Goal: Task Accomplishment & Management: Complete application form

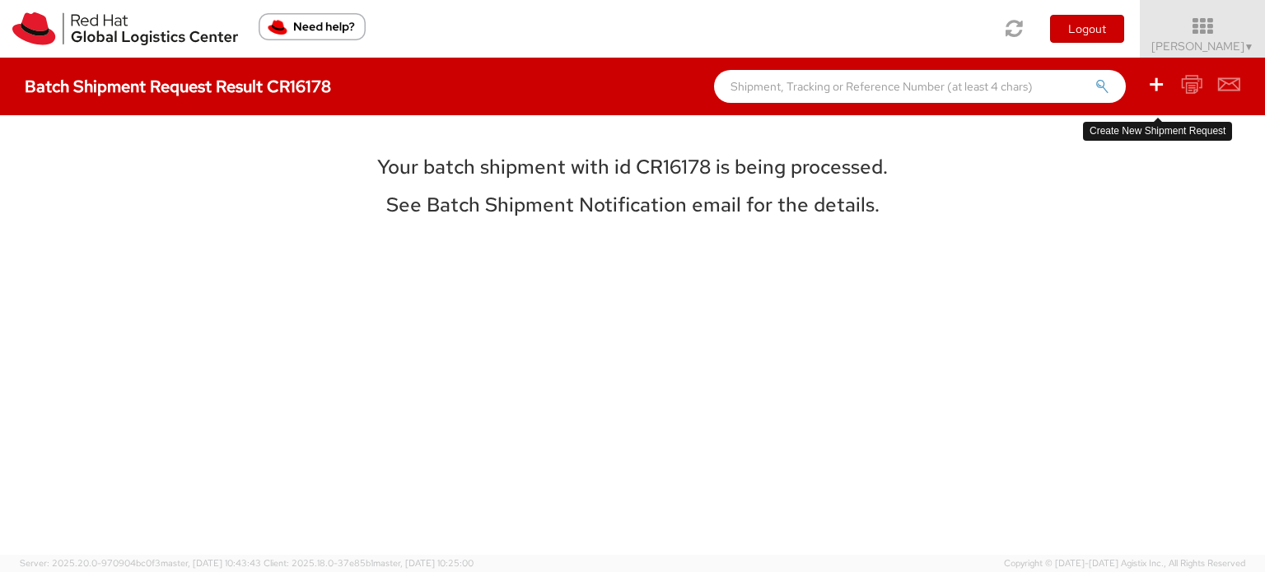
click at [1155, 81] on icon at bounding box center [1156, 84] width 20 height 21
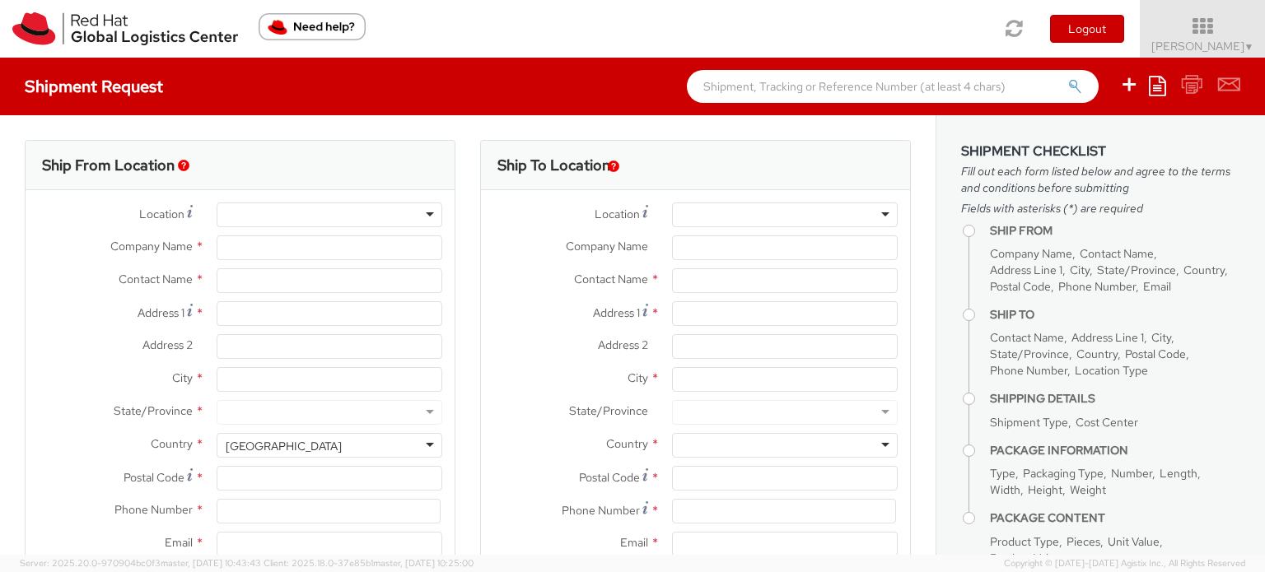
select select
click at [328, 243] on input "Company Name *" at bounding box center [330, 248] width 226 height 25
select select "760"
type input "Red Hat India Private Limitedan"
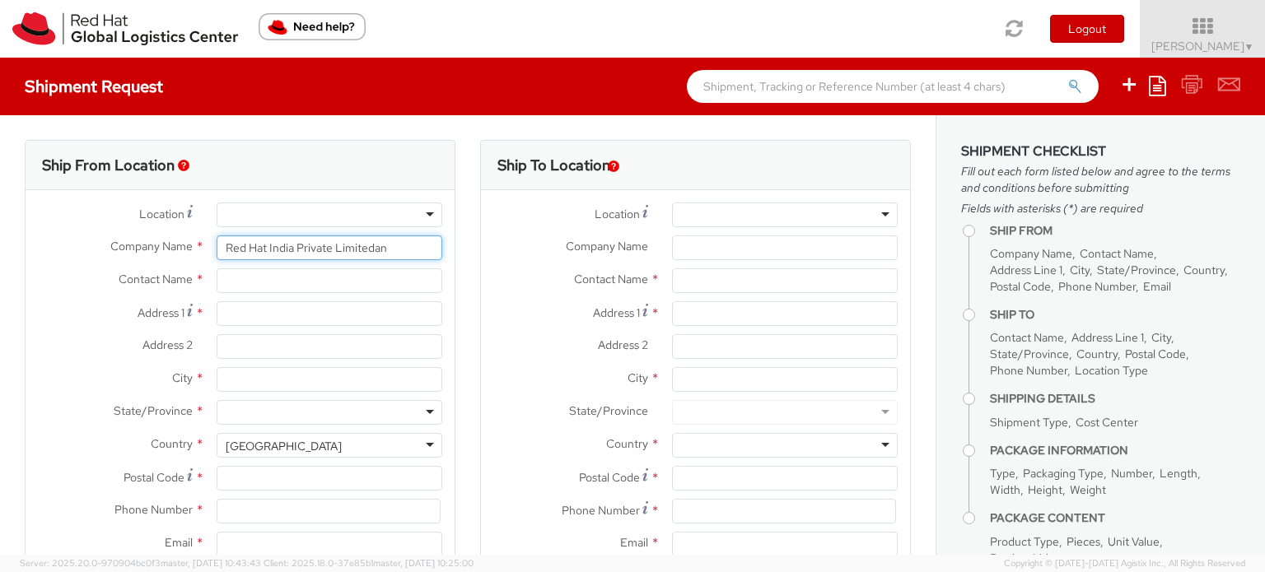
type input "[PERSON_NAME]"
type input "Tower-X Level 1, [GEOGRAPHIC_DATA]"
type input "[GEOGRAPHIC_DATA], [GEOGRAPHIC_DATA]"
type input "[GEOGRAPHIC_DATA]"
type input "411013"
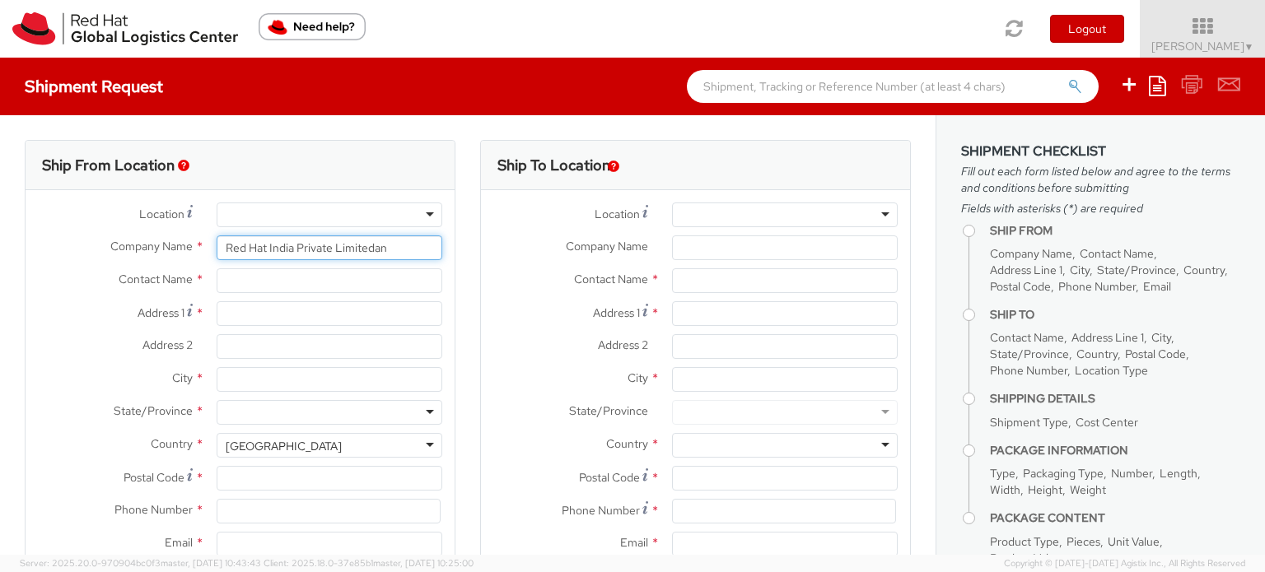
type input "19842462223"
type input "[EMAIL_ADDRESS][DOMAIN_NAME]"
select select "CM"
select select "KGS"
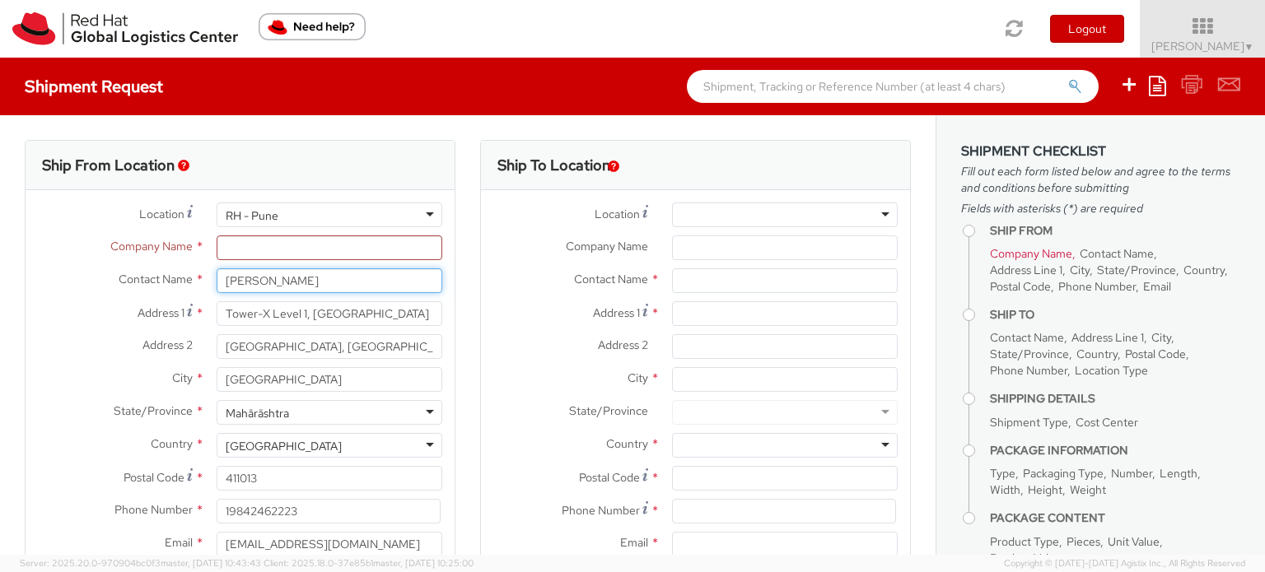
click at [339, 276] on input "[PERSON_NAME]" at bounding box center [330, 280] width 226 height 25
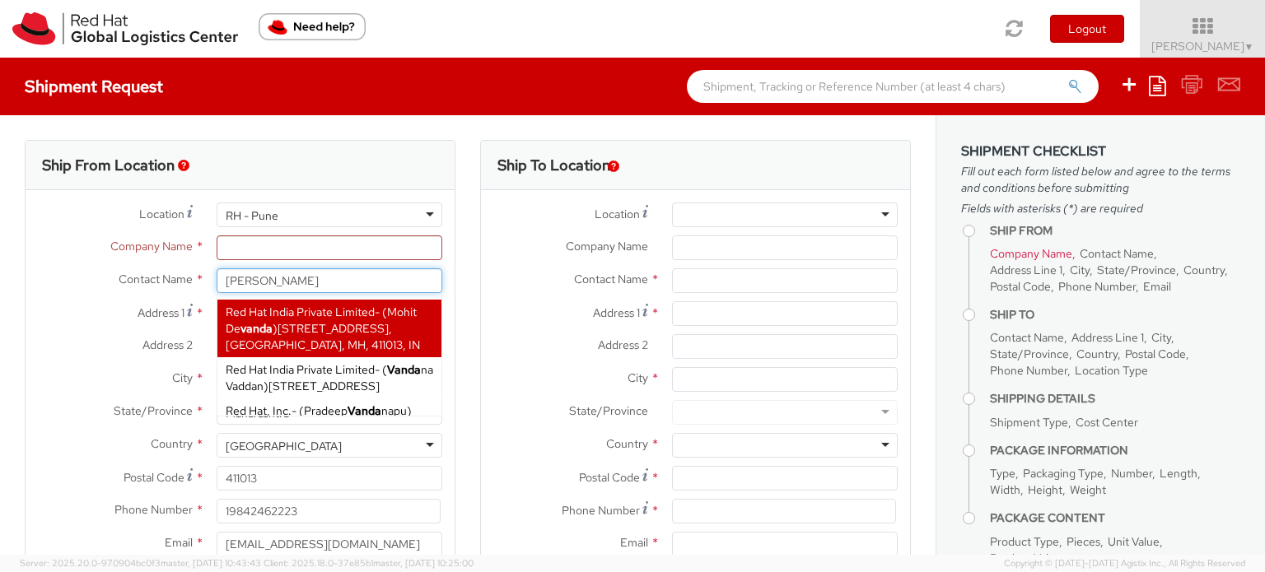
type input "[PERSON_NAME]"
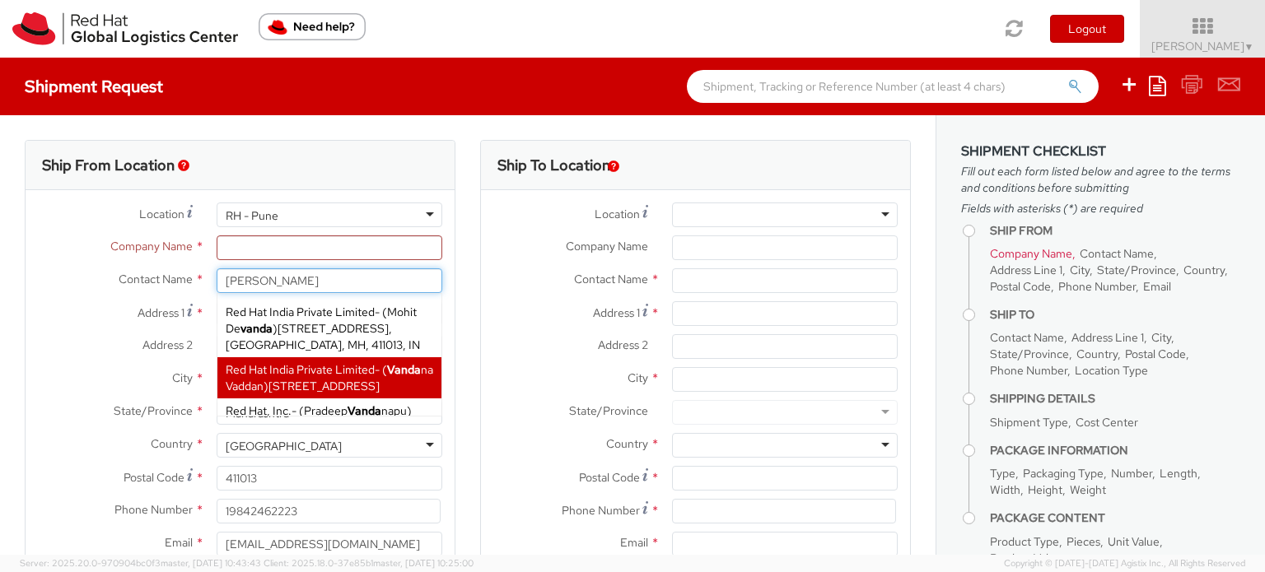
scroll to position [31, 0]
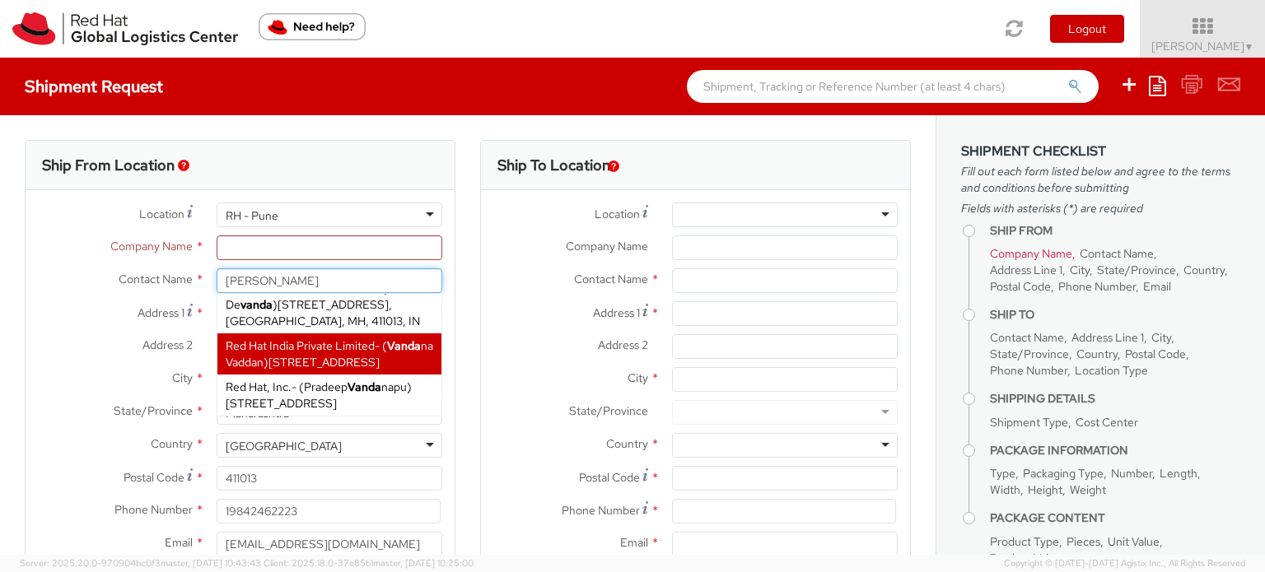
type input "Red Hat India Private Limited"
type input "A-201, Supreme Business Park"
type input "[GEOGRAPHIC_DATA]"
type input "400076"
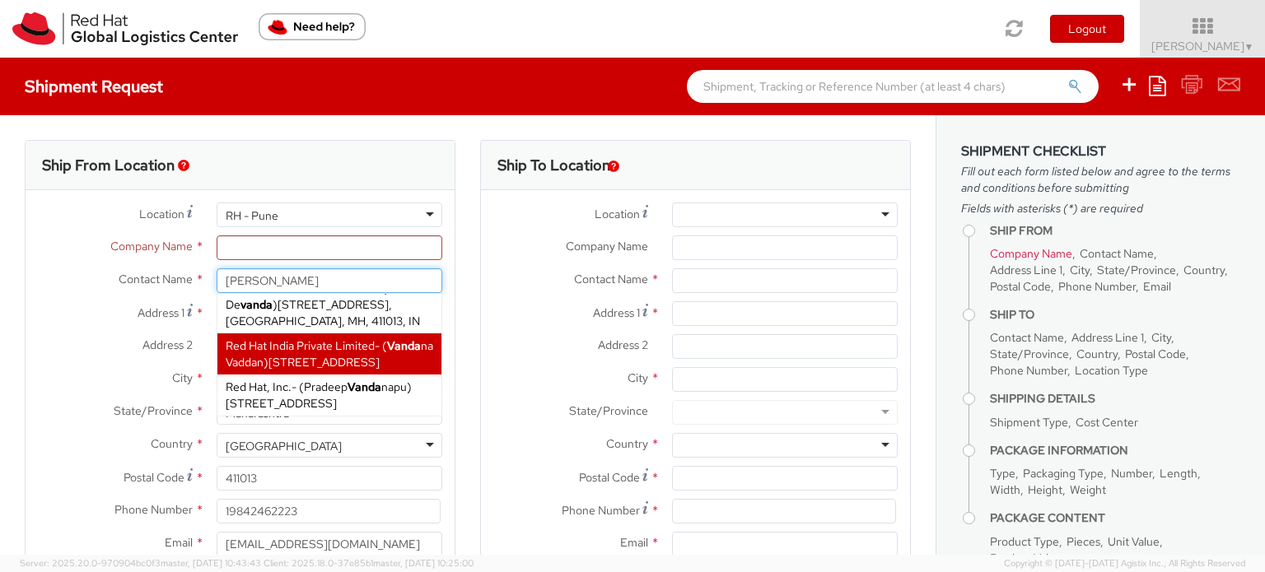
type input "912261147507"
type input "[EMAIL_ADDRESS][DOMAIN_NAME]"
select select
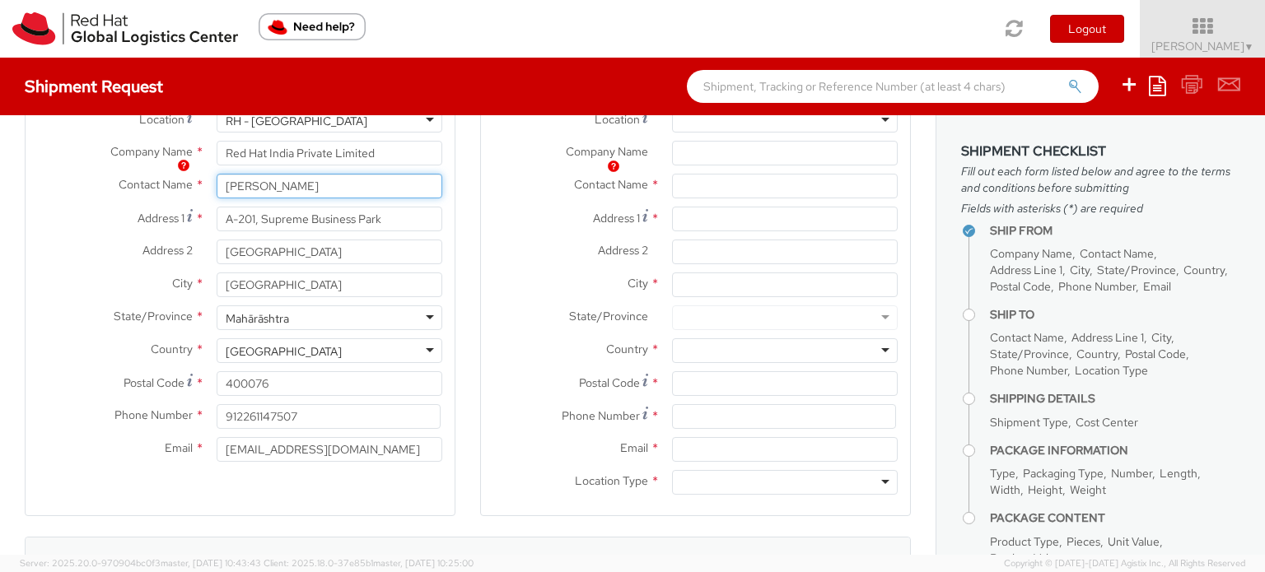
scroll to position [0, 0]
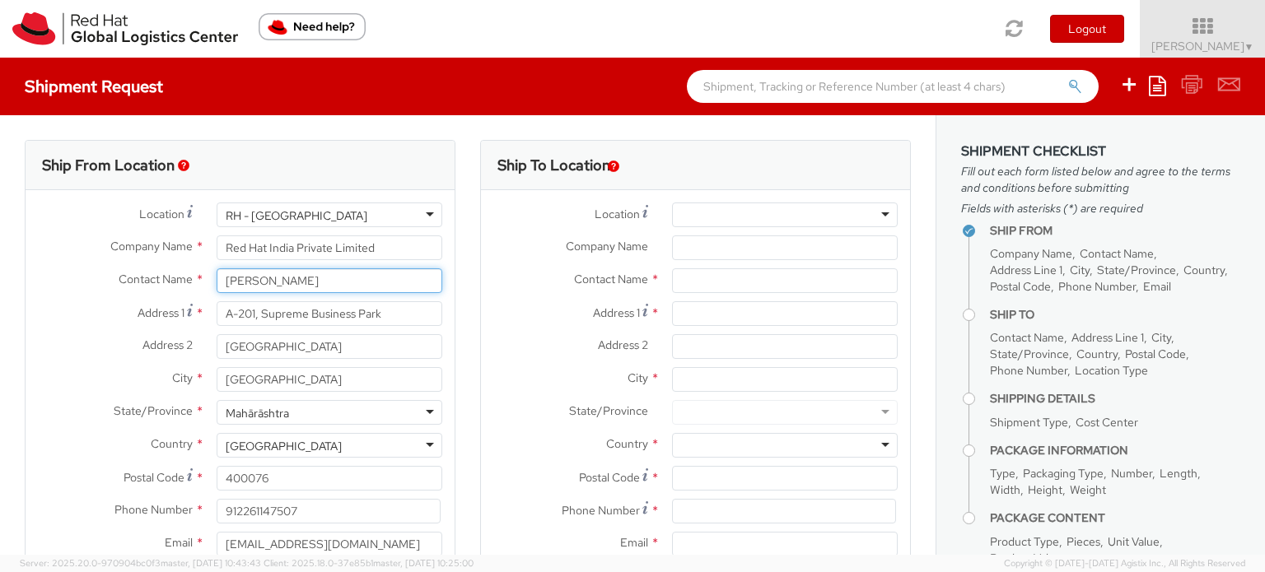
type input "[PERSON_NAME]"
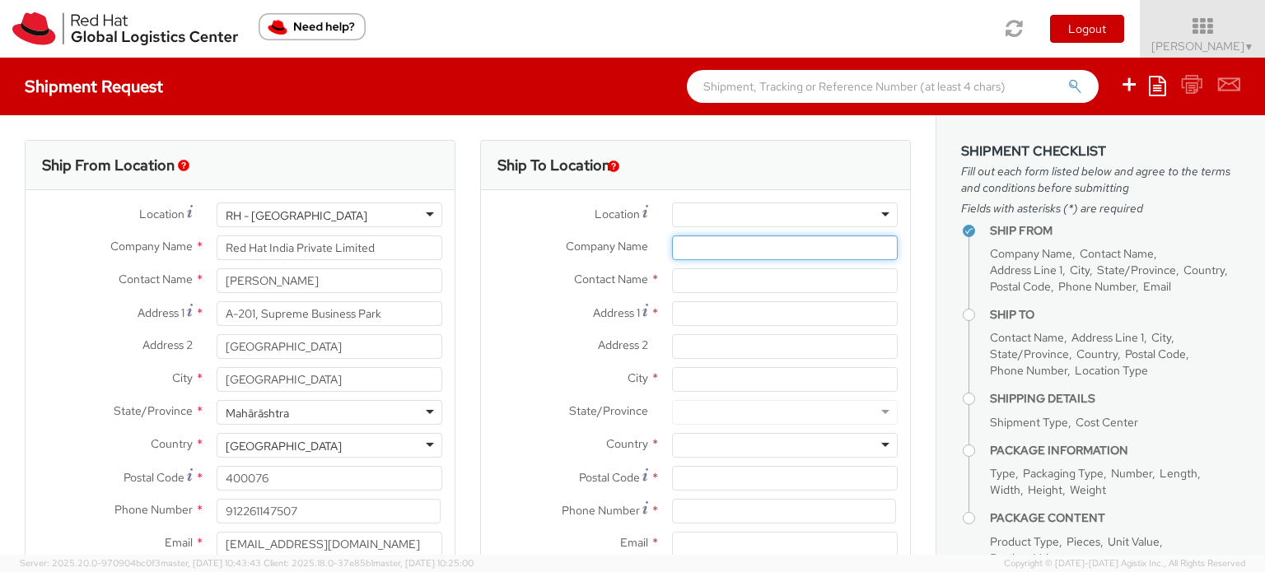
click at [745, 245] on input "Company Name *" at bounding box center [785, 248] width 226 height 25
paste input "Life Insurance Corporation of [GEOGRAPHIC_DATA]"
type input "Life Insurance Corporation of [GEOGRAPHIC_DATA]"
click at [742, 274] on input "text" at bounding box center [785, 280] width 226 height 25
paste input "[PERSON_NAME],"
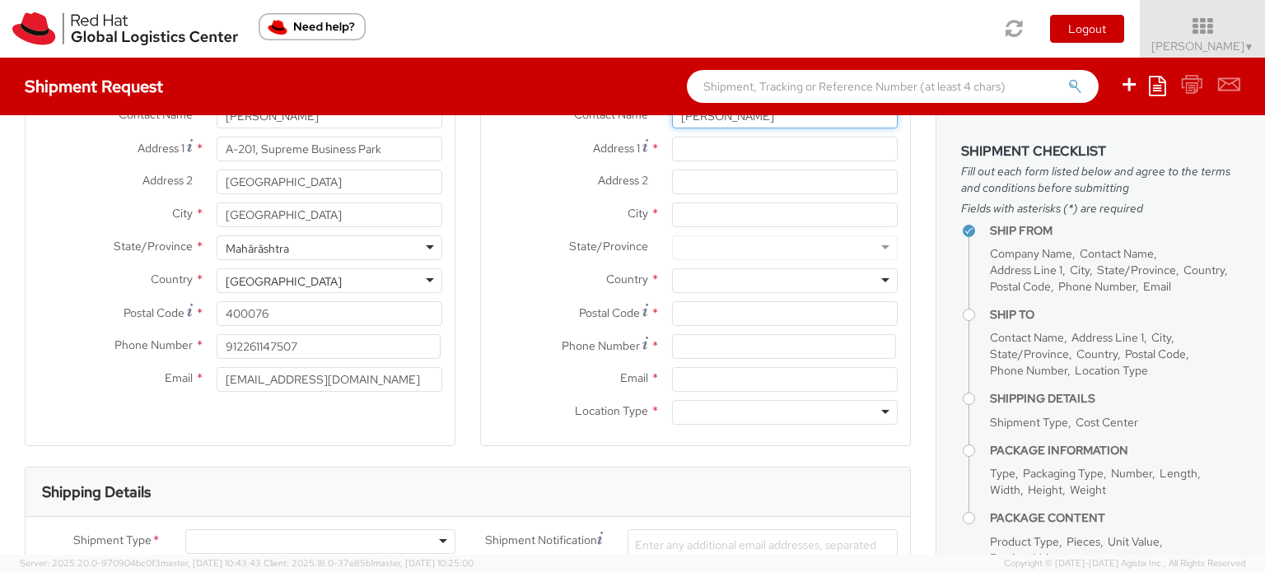
scroll to position [171, 0]
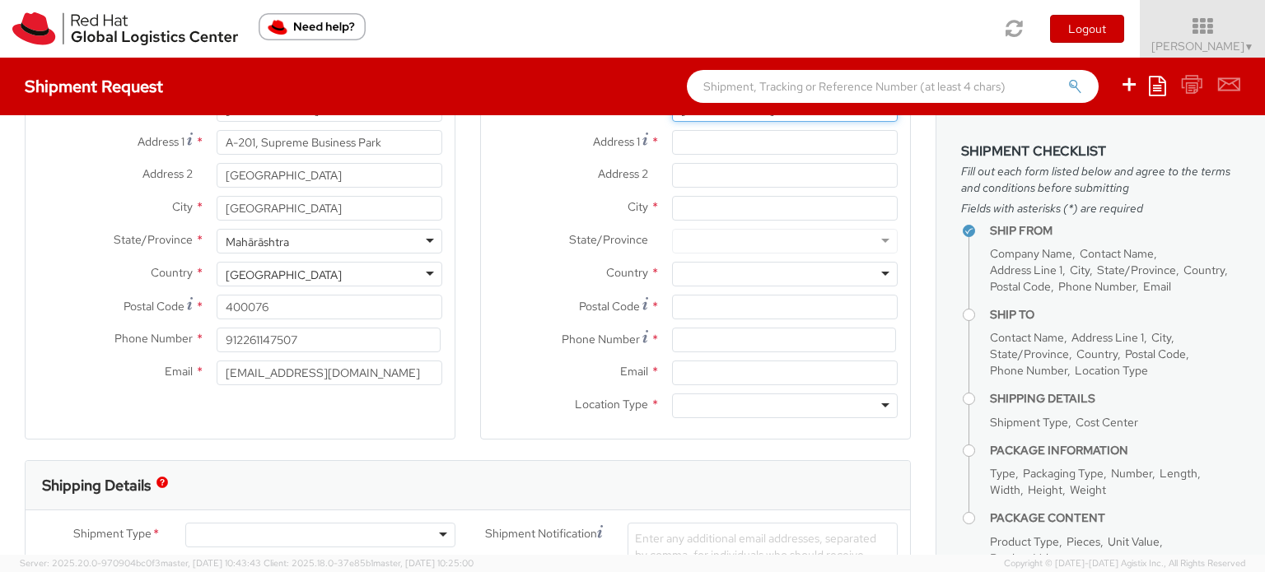
type input "[PERSON_NAME]"
click at [725, 342] on input at bounding box center [784, 340] width 224 height 25
paste input "9819459174"
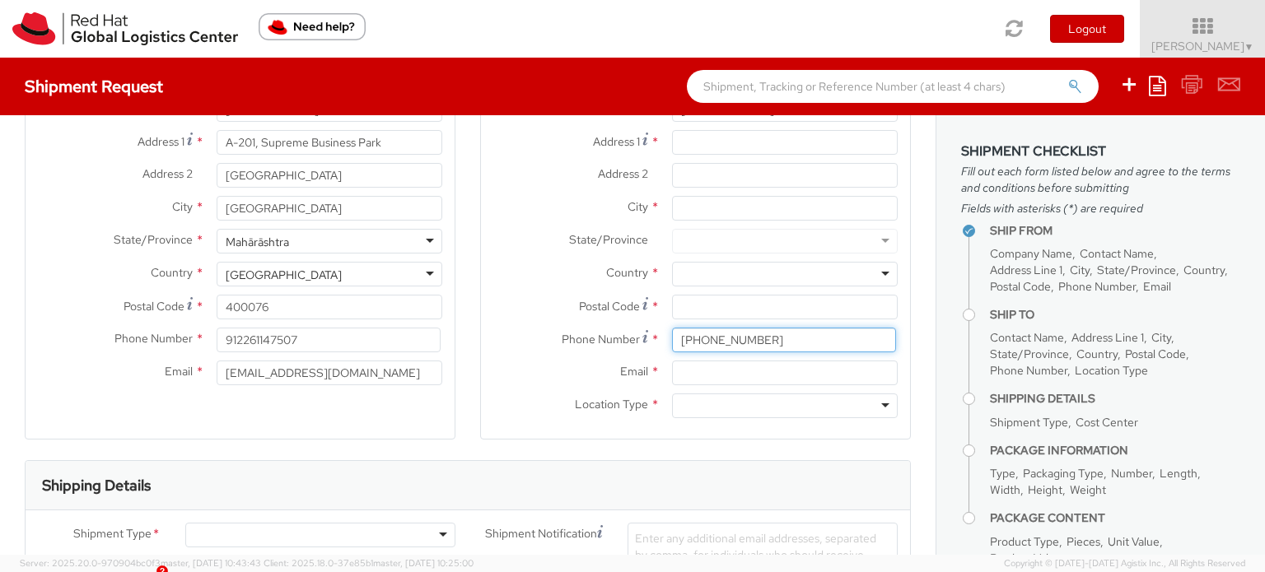
scroll to position [82, 0]
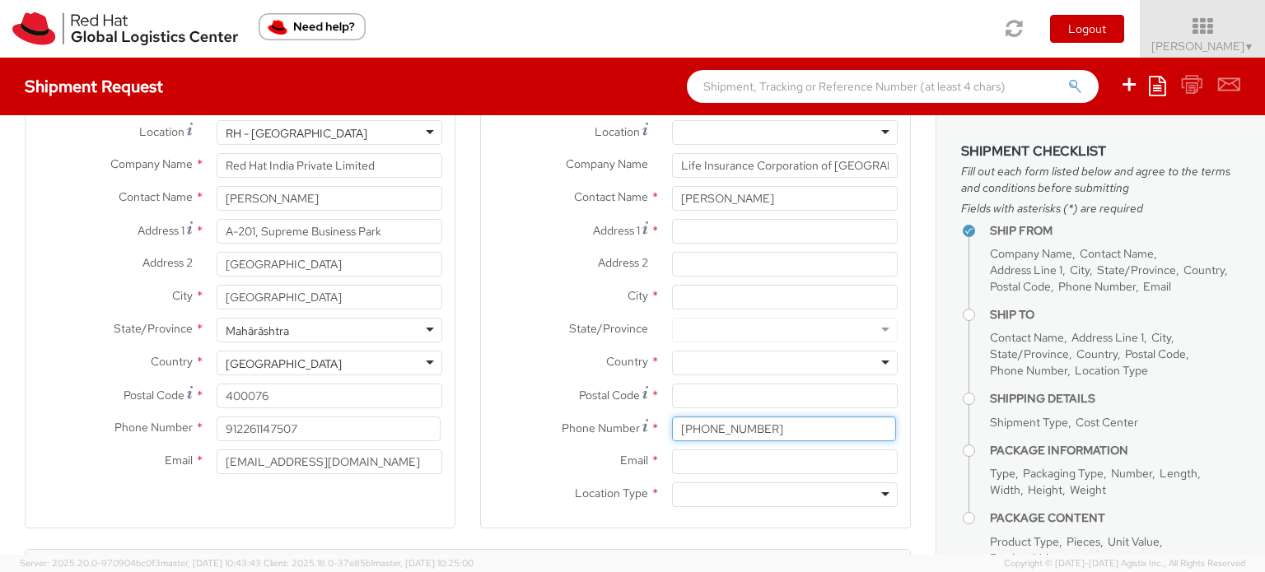
type input "[PHONE_NUMBER]"
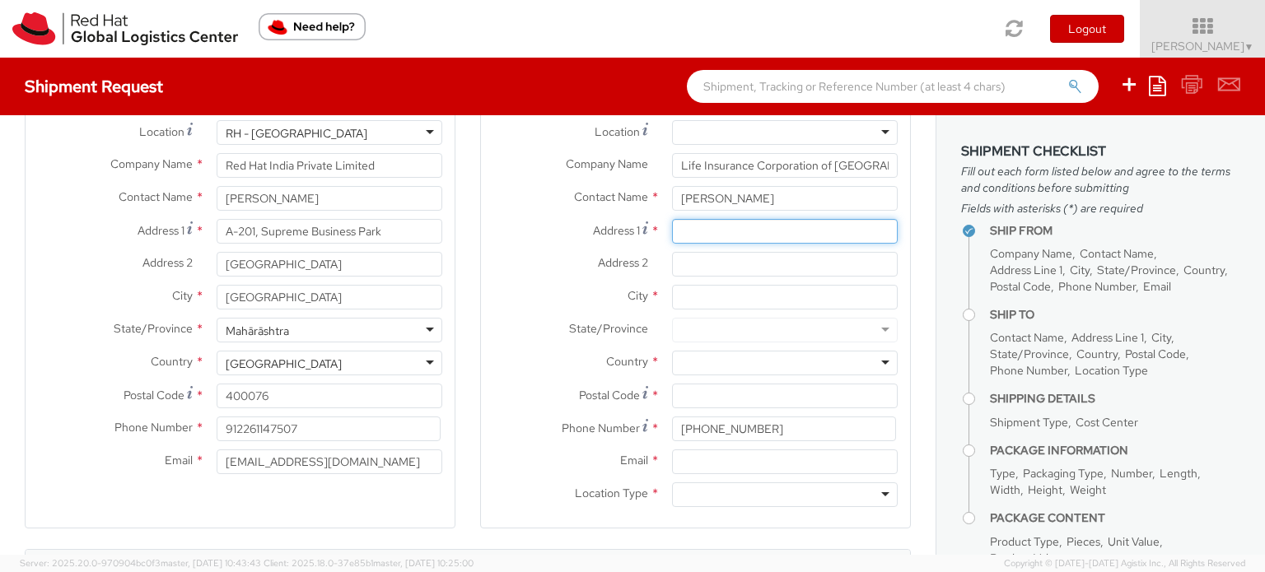
click at [745, 222] on input "Address 1 *" at bounding box center [785, 231] width 226 height 25
paste input "Central Office, IT Department"
paste input "[GEOGRAPHIC_DATA] Seva"
click at [692, 236] on input "Central Office, IT [GEOGRAPHIC_DATA][PERSON_NAME]" at bounding box center [785, 231] width 226 height 25
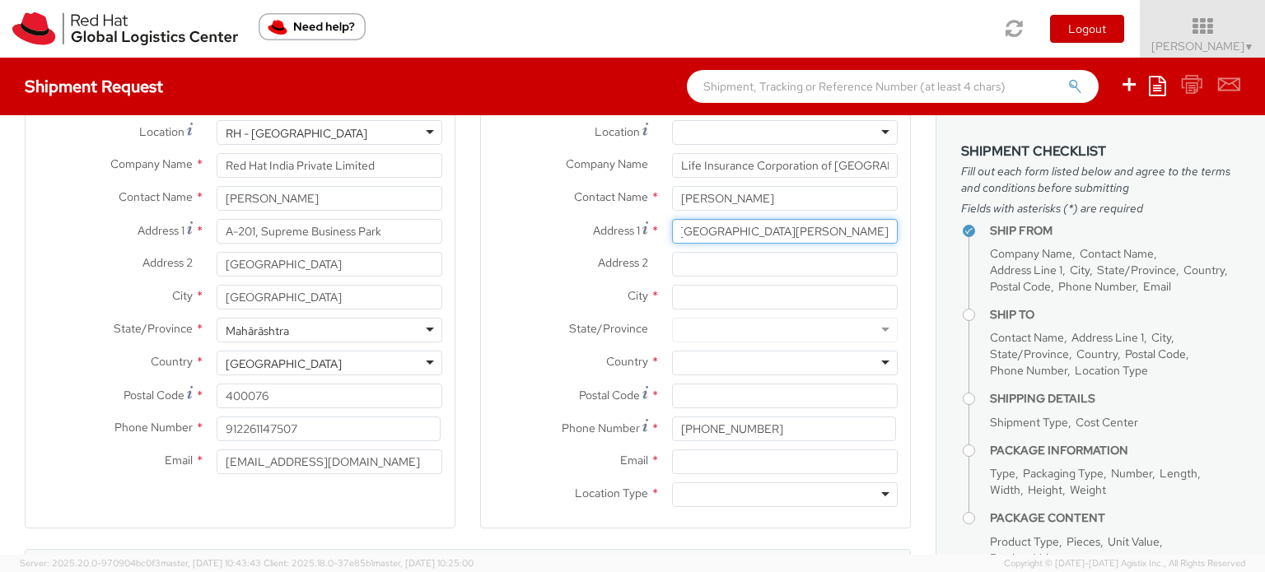
scroll to position [0, 132]
type input "Central Office, IT Department [GEOGRAPHIC_DATA][PERSON_NAME]"
paste input "[GEOGRAPHIC_DATA], near [PERSON_NAME][GEOGRAPHIC_DATA], [PERSON_NAME][GEOGRAPHI…"
click at [681, 265] on input "[GEOGRAPHIC_DATA], near [PERSON_NAME][GEOGRAPHIC_DATA], [PERSON_NAME][GEOGRAPHI…" at bounding box center [785, 264] width 226 height 25
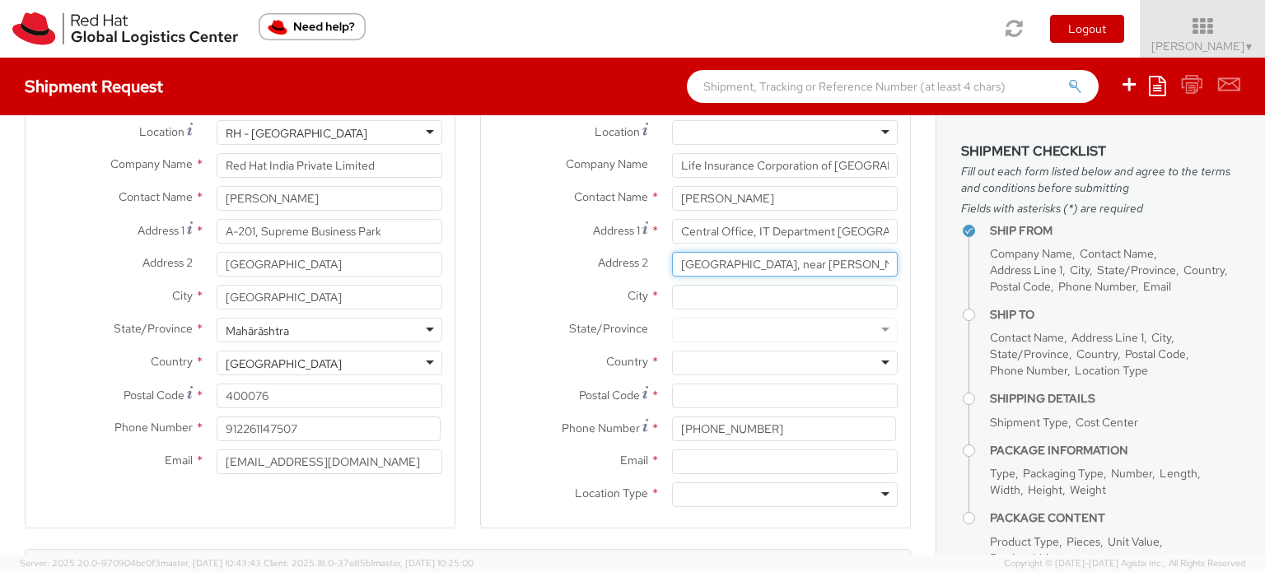
type input "[GEOGRAPHIC_DATA], near [PERSON_NAME][GEOGRAPHIC_DATA], [PERSON_NAME][GEOGRAPHI…"
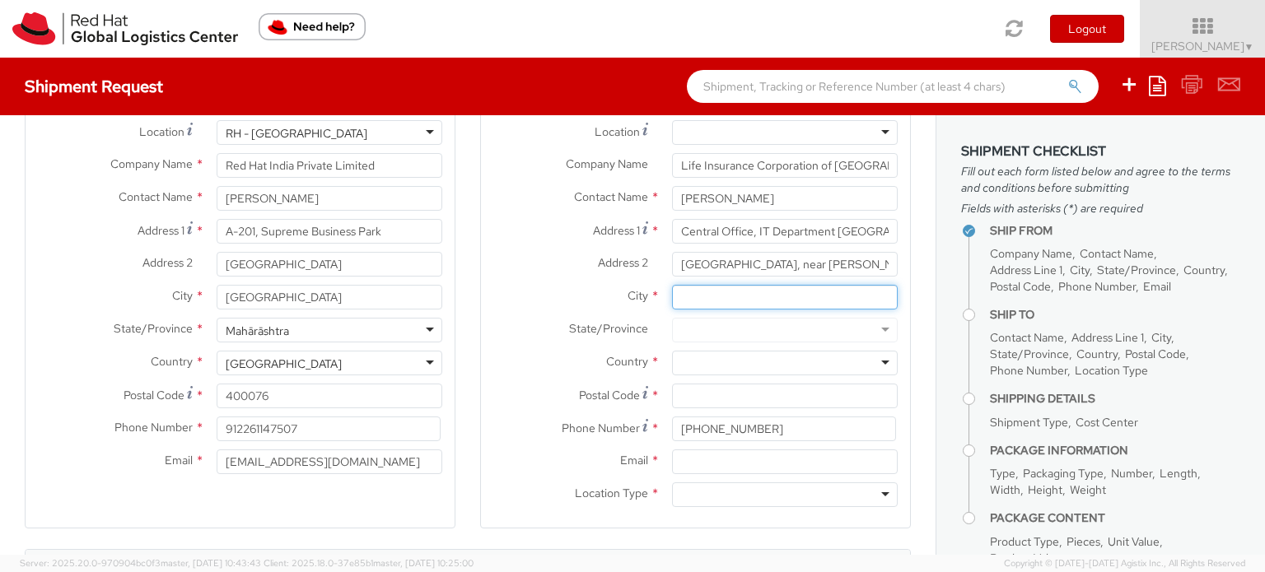
click at [767, 286] on input "City *" at bounding box center [785, 297] width 226 height 25
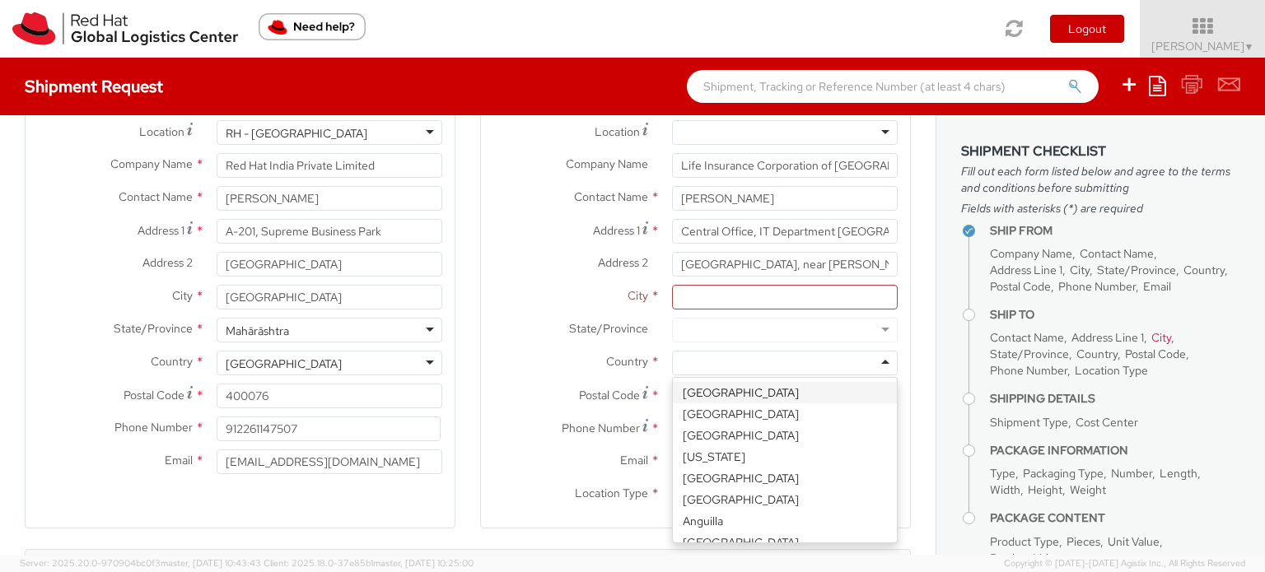
click at [715, 358] on div at bounding box center [785, 363] width 226 height 25
type input "In"
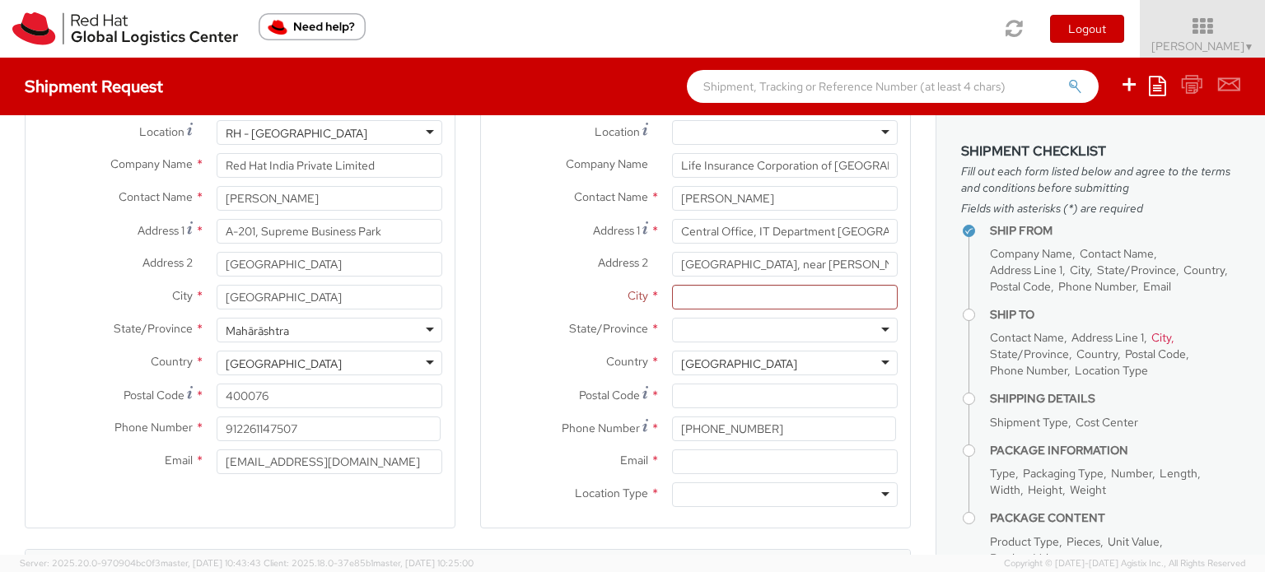
click at [715, 343] on div "State/Province * [GEOGRAPHIC_DATA] [GEOGRAPHIC_DATA] [GEOGRAPHIC_DATA] [GEOGRAP…" at bounding box center [695, 334] width 429 height 33
click at [716, 336] on div at bounding box center [785, 330] width 226 height 25
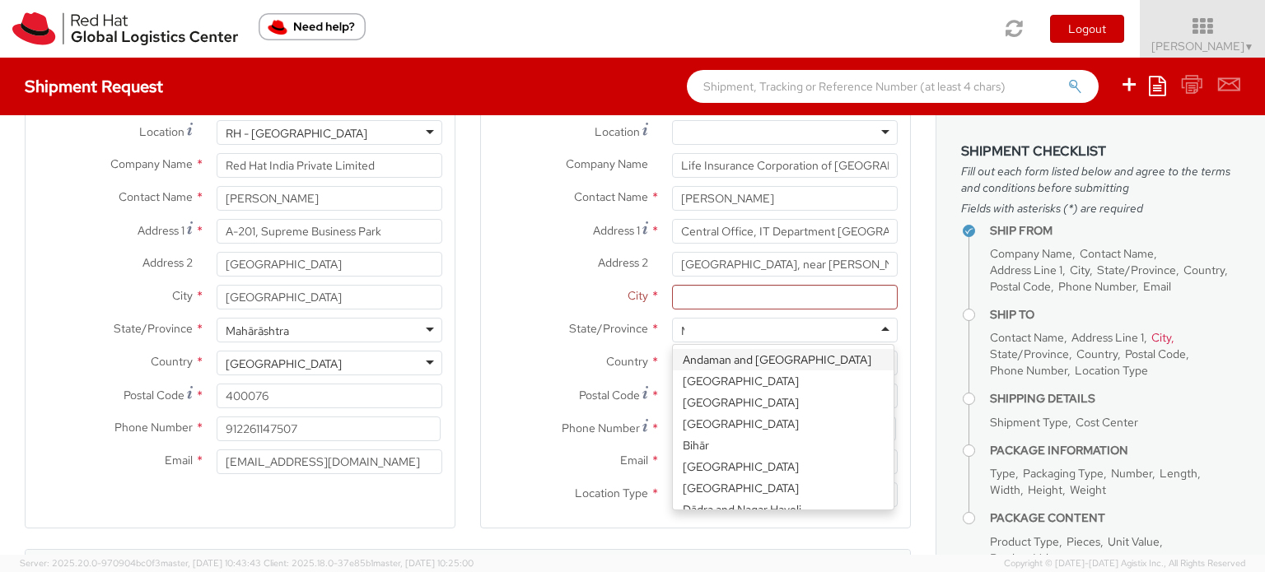
scroll to position [122, 0]
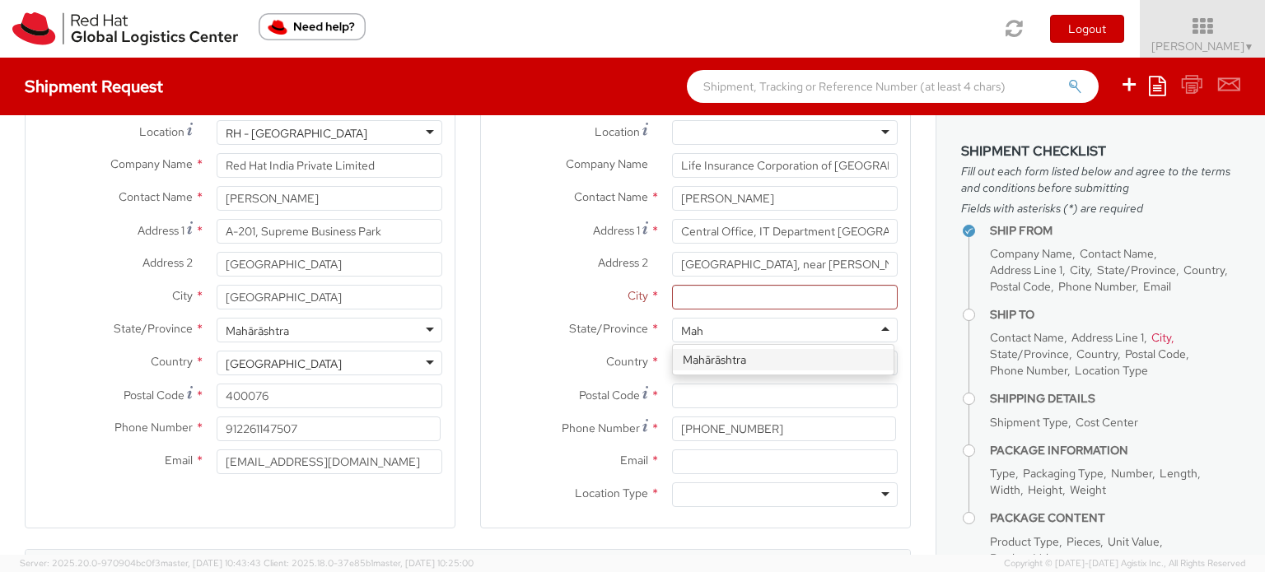
type input "Maha"
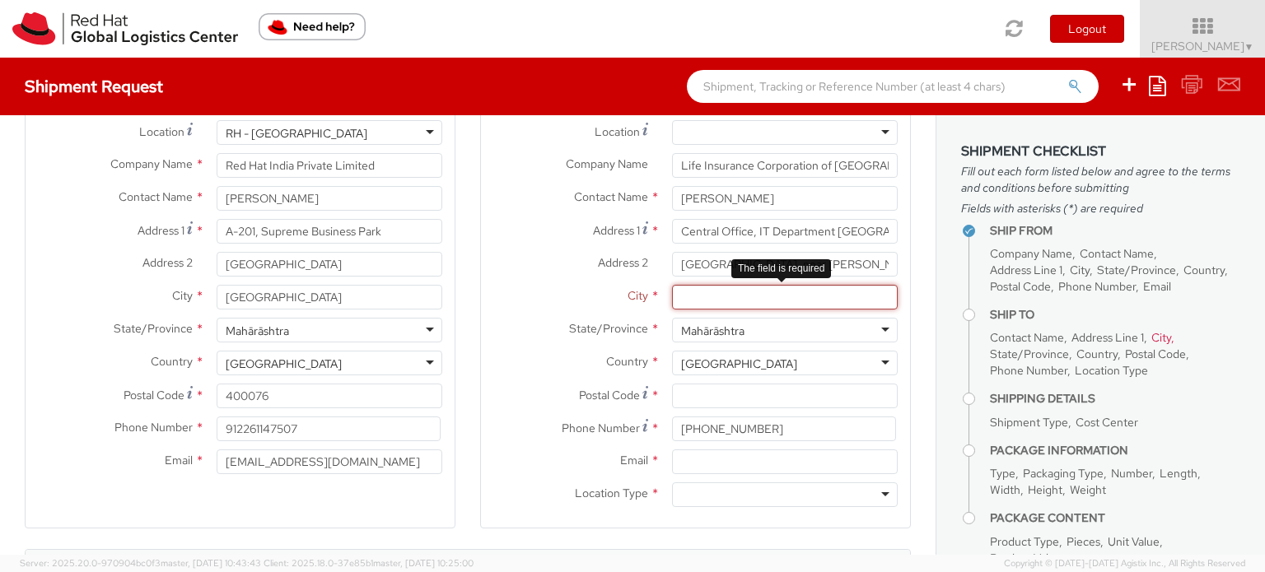
click at [724, 303] on input "City *" at bounding box center [785, 297] width 226 height 25
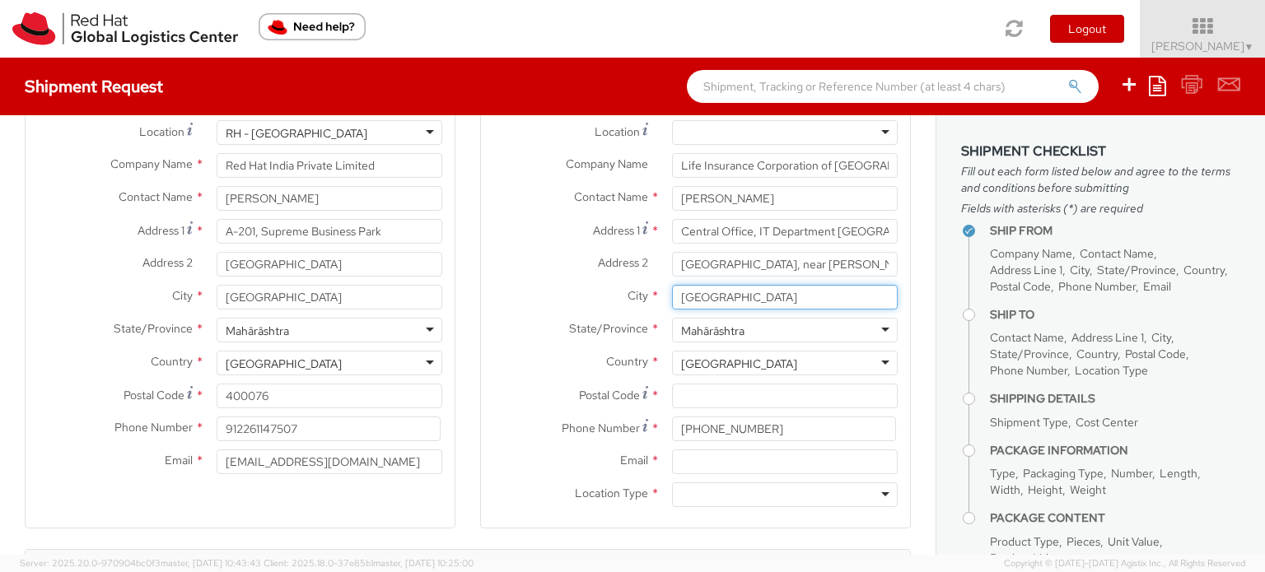
type input "[GEOGRAPHIC_DATA]"
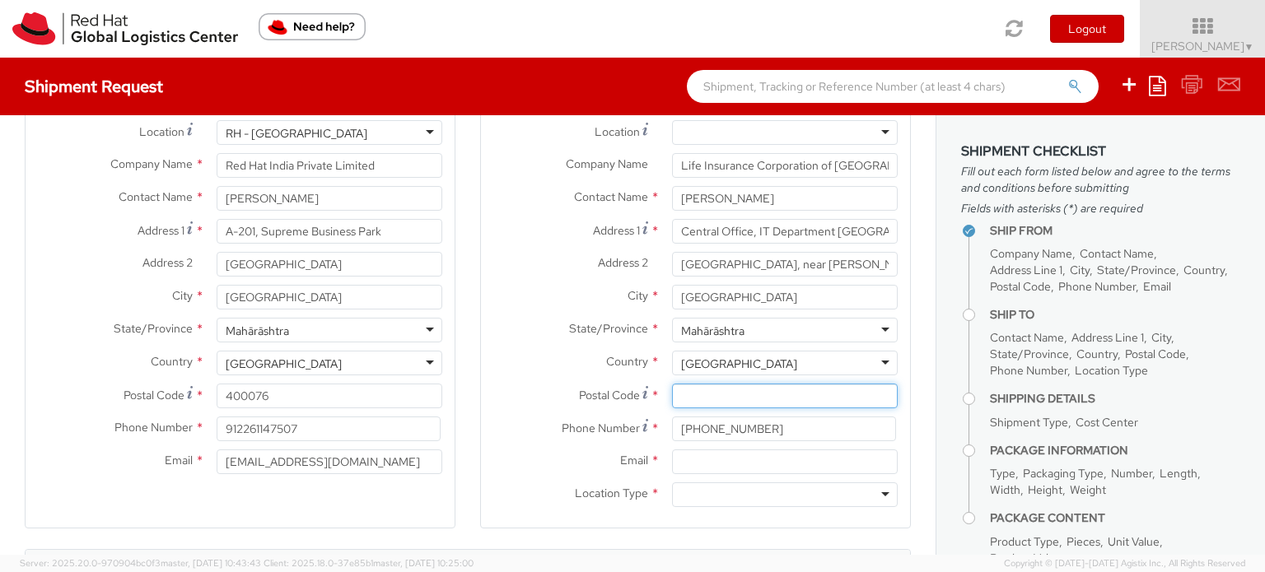
click at [744, 408] on input "Postal Code *" at bounding box center [785, 396] width 226 height 25
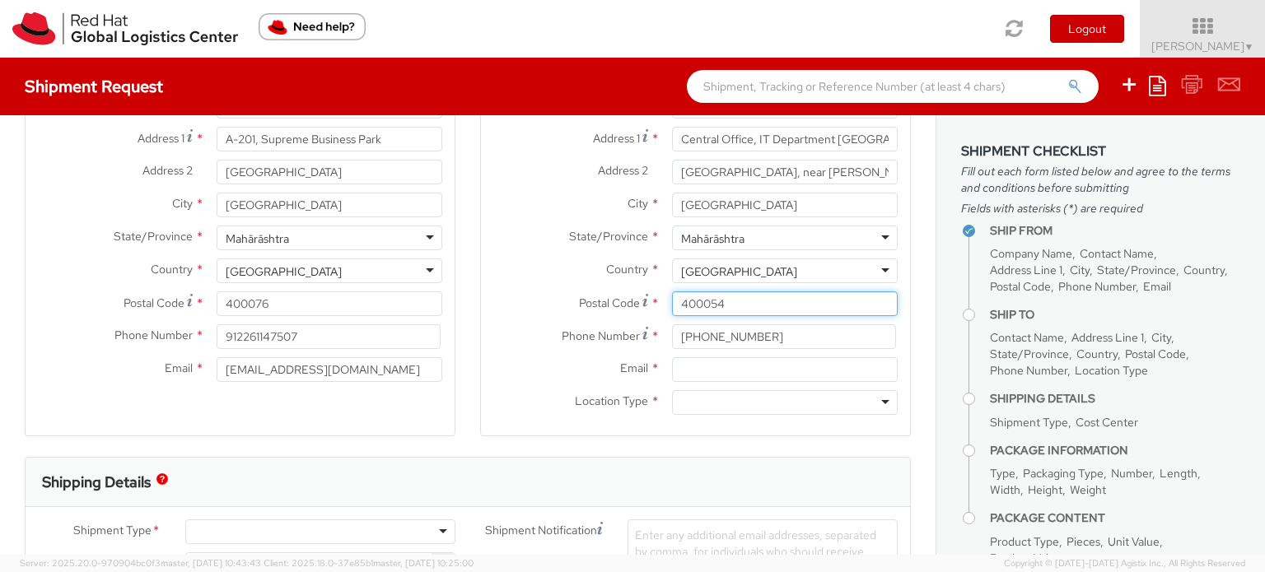
type input "400054"
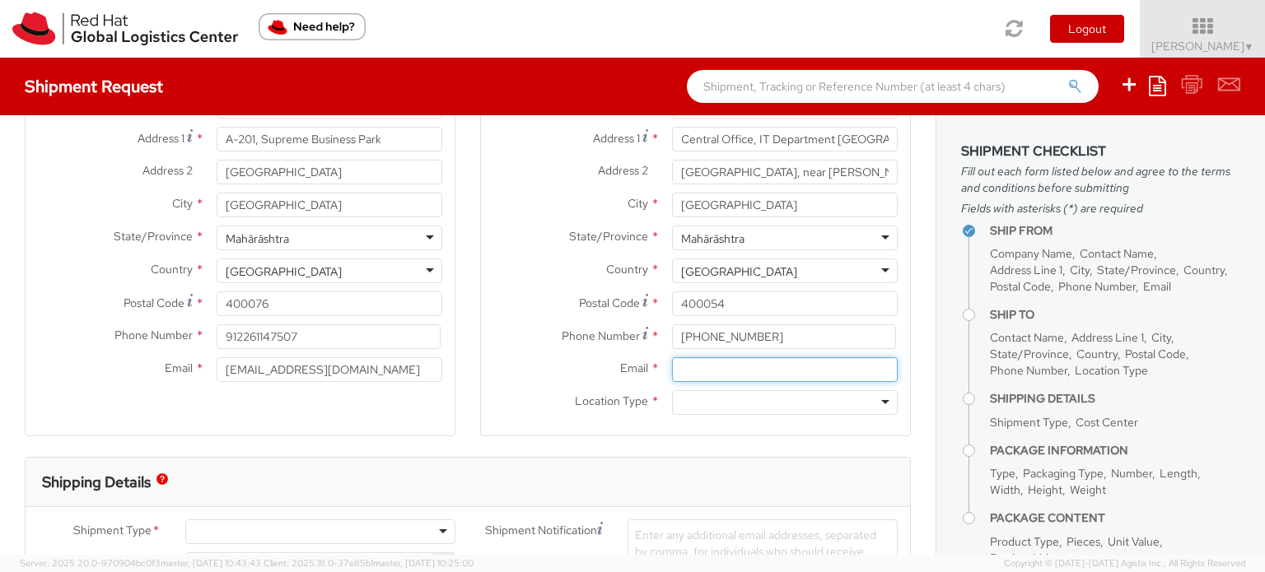
click at [738, 371] on input "Email *" at bounding box center [785, 369] width 226 height 25
paste input "[DOMAIN_NAME][EMAIL_ADDRESS][DOMAIN_NAME]"
type input "[DOMAIN_NAME][EMAIL_ADDRESS][DOMAIN_NAME]"
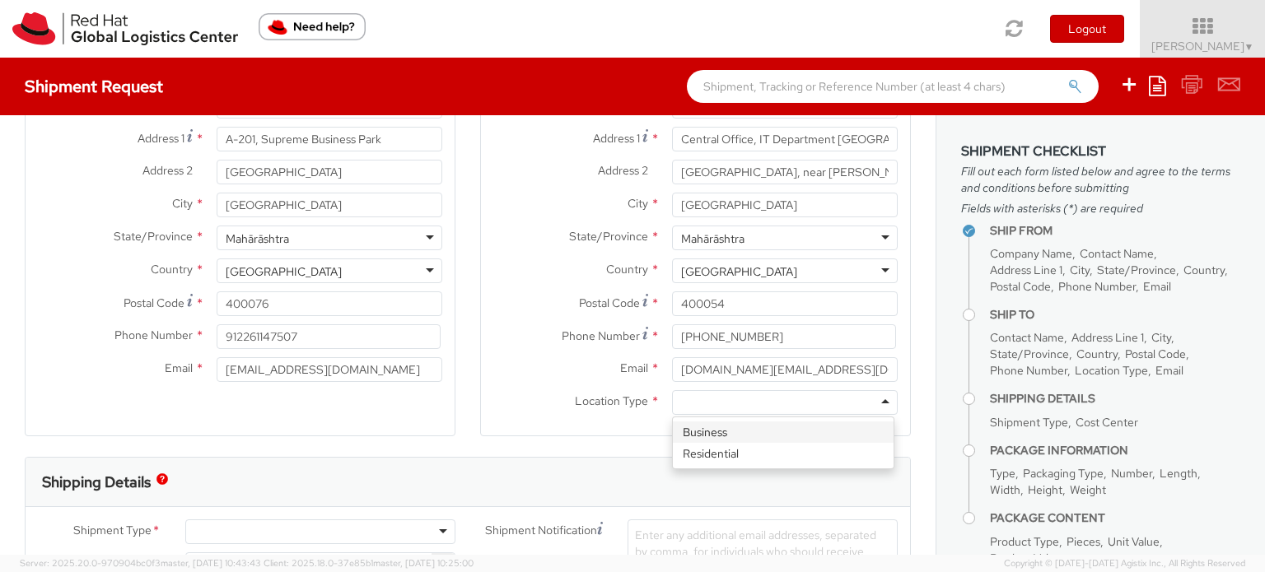
click at [711, 401] on div at bounding box center [785, 402] width 226 height 25
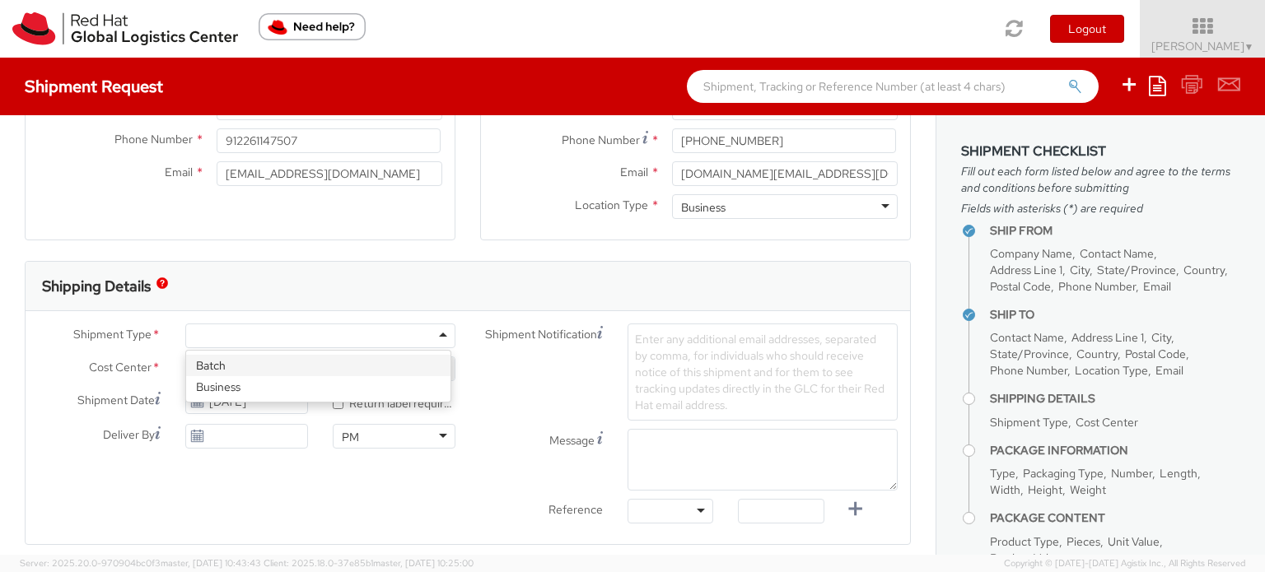
click at [416, 346] on div at bounding box center [320, 336] width 270 height 25
select select "760"
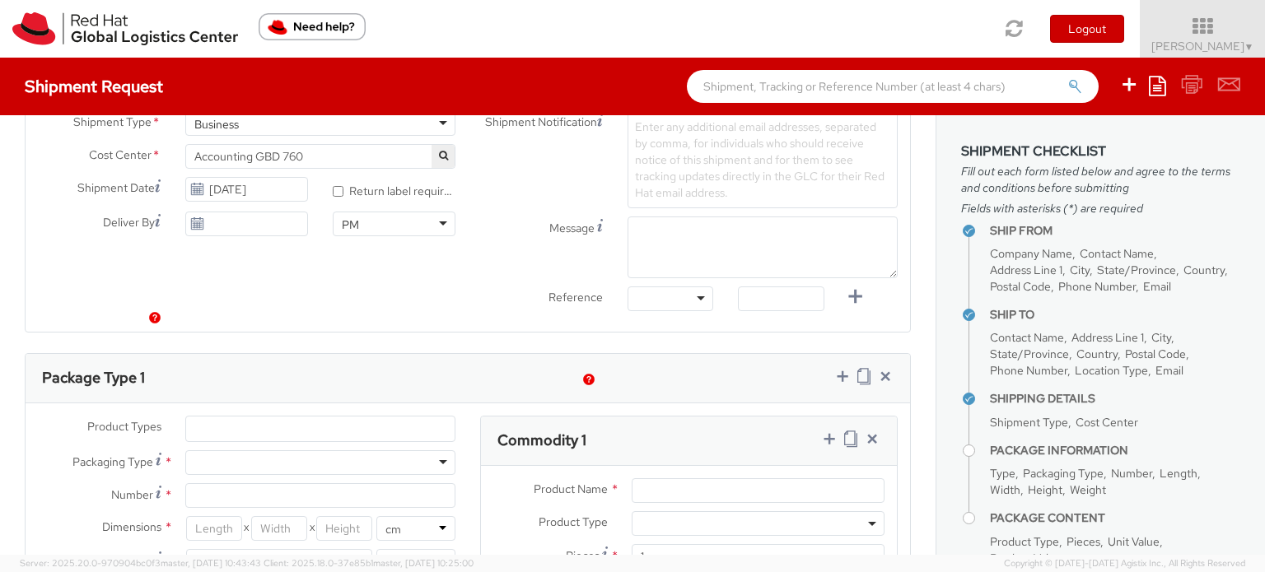
scroll to position [674, 0]
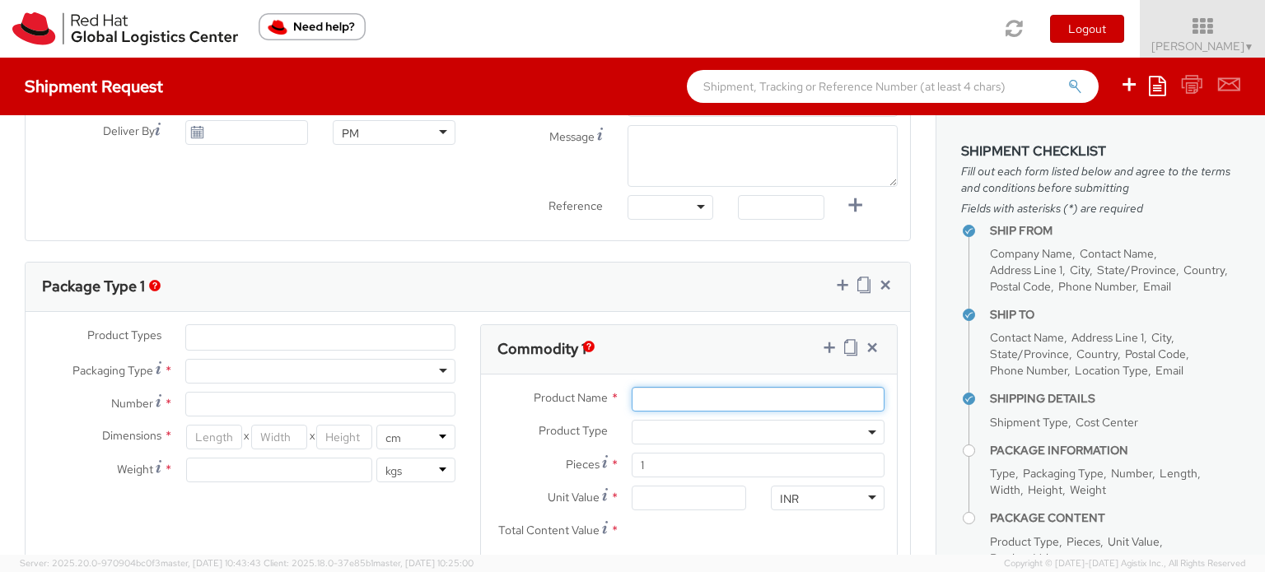
click at [721, 396] on input "Product Name *" at bounding box center [758, 399] width 253 height 25
type input "Invoice"
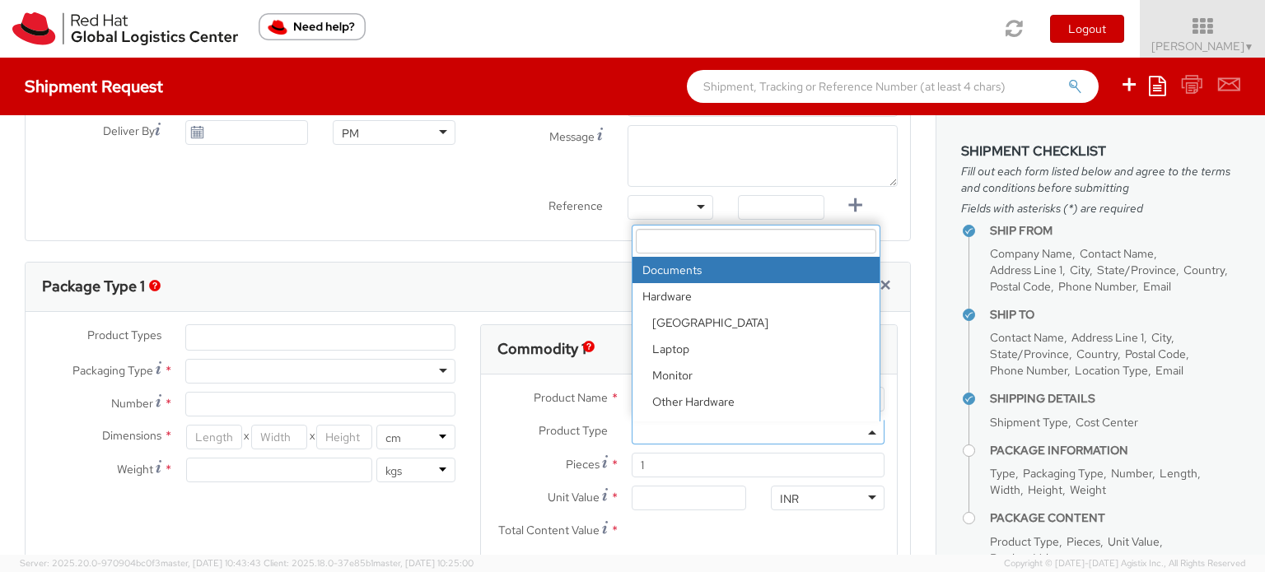
click at [666, 435] on span at bounding box center [758, 432] width 253 height 25
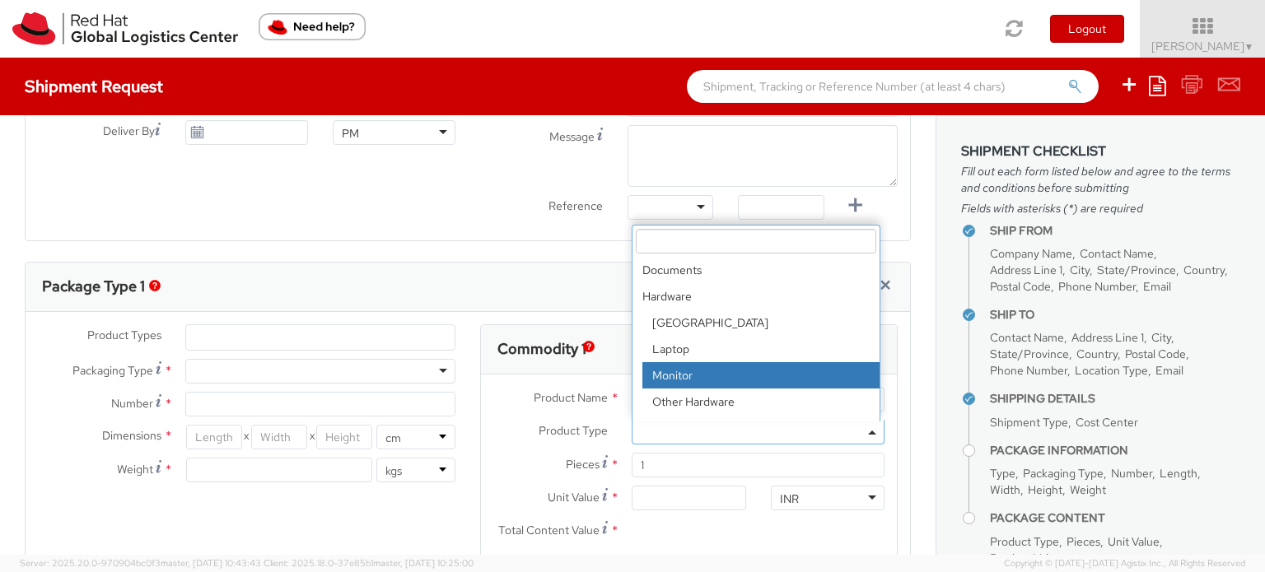
scroll to position [72, 0]
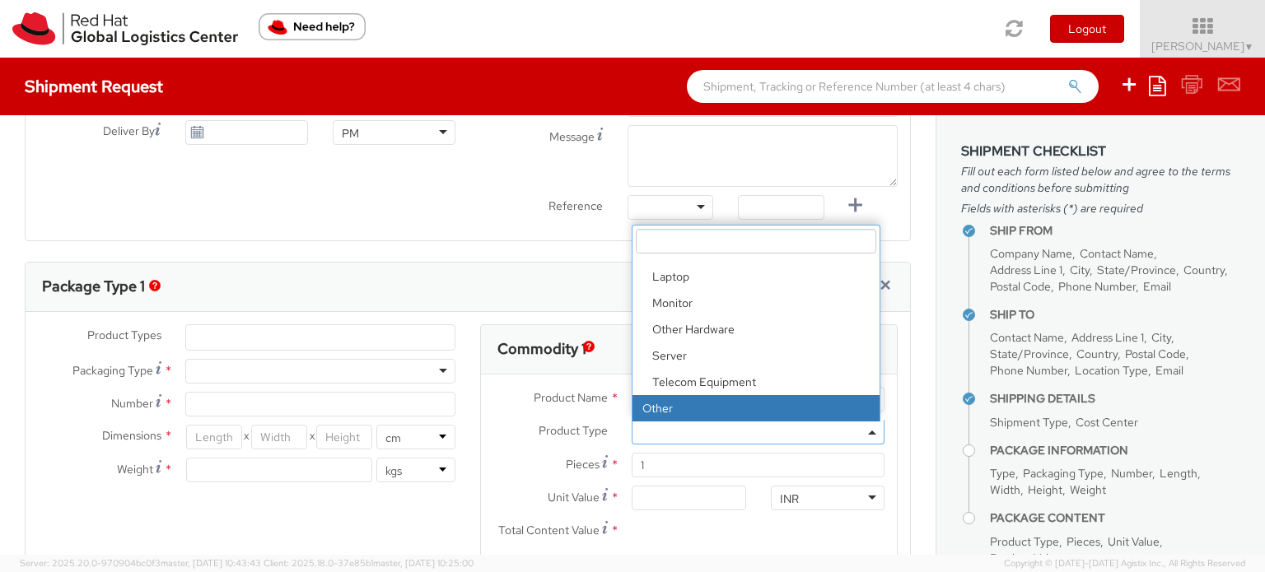
select select "OTHER"
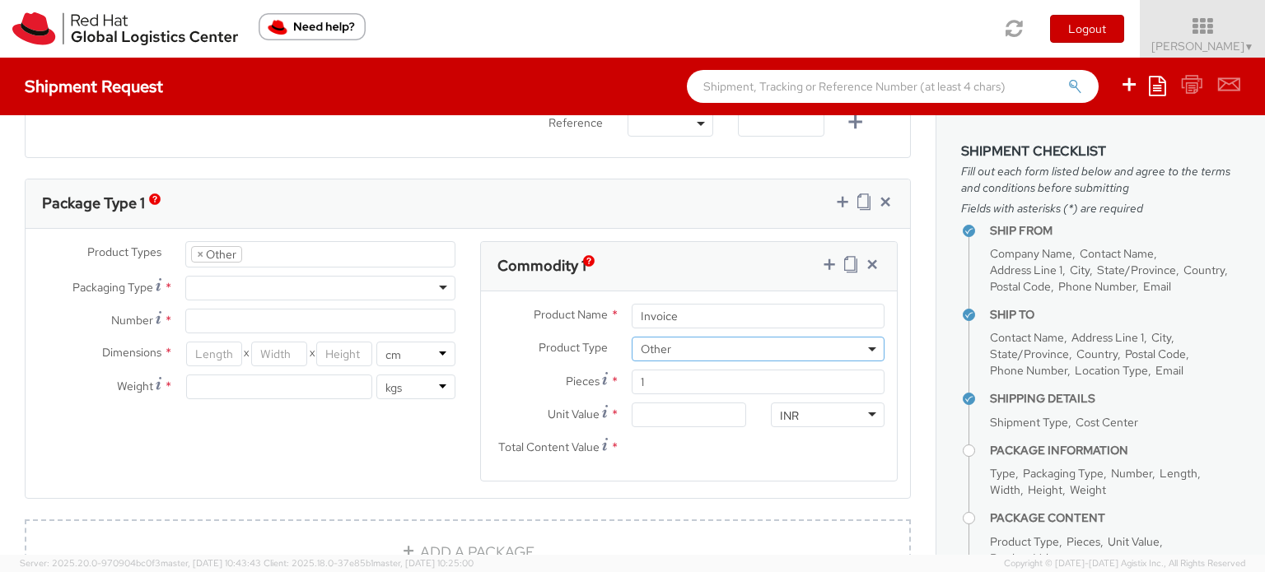
scroll to position [763, 0]
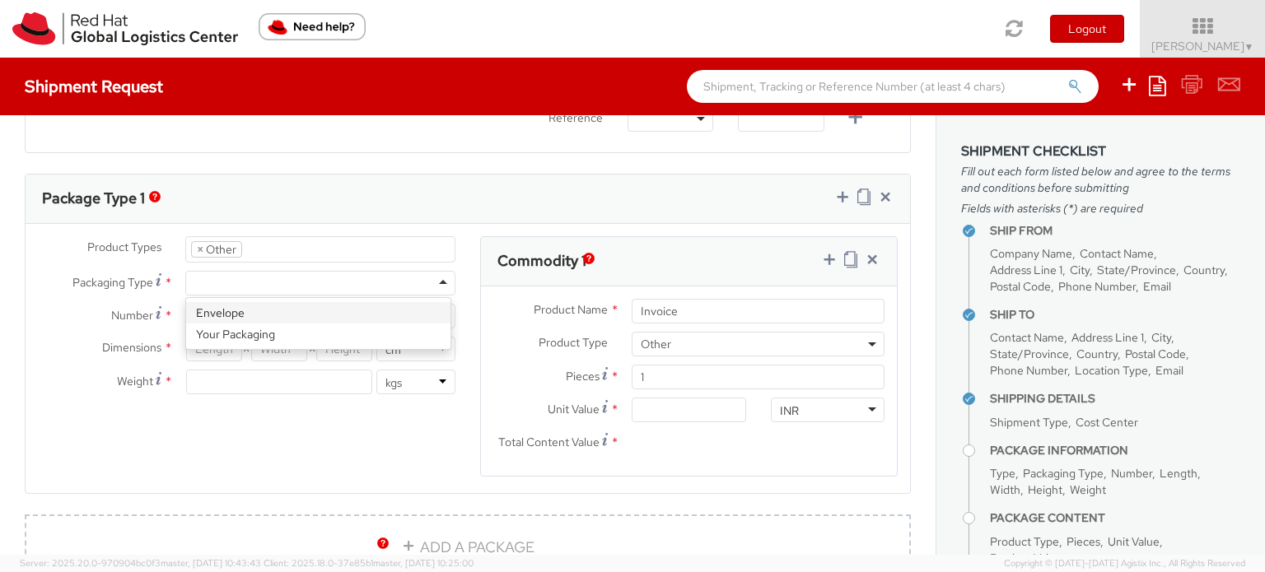
click at [362, 286] on div at bounding box center [320, 283] width 270 height 25
type input "1"
type input "24.13"
type input "31.75"
type input "0.64"
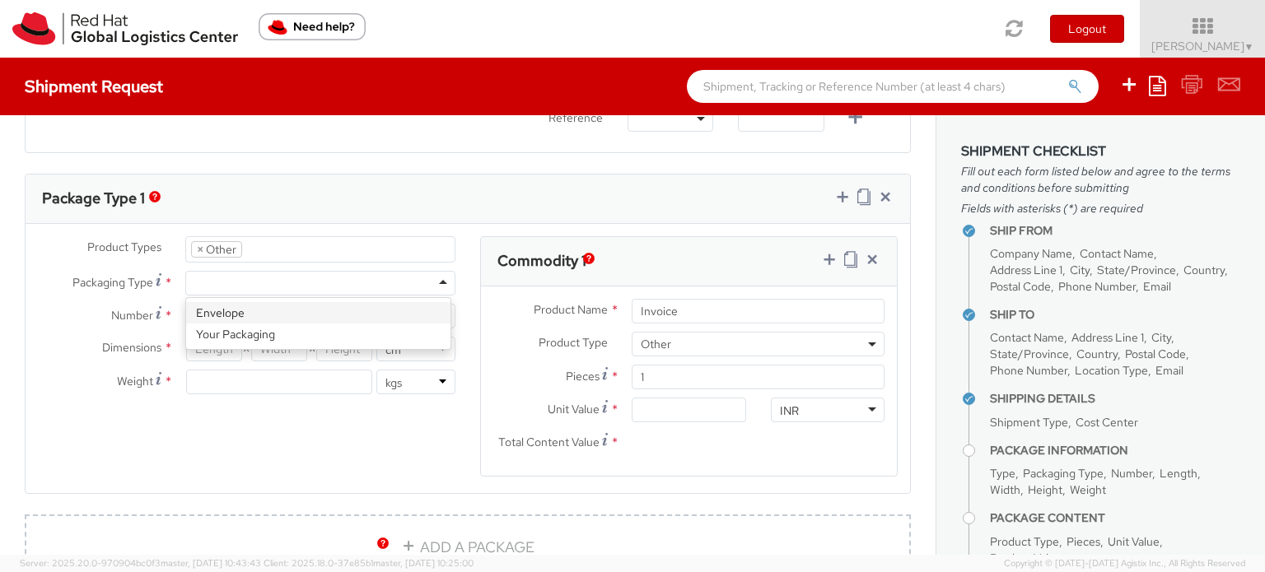
type input "0.5"
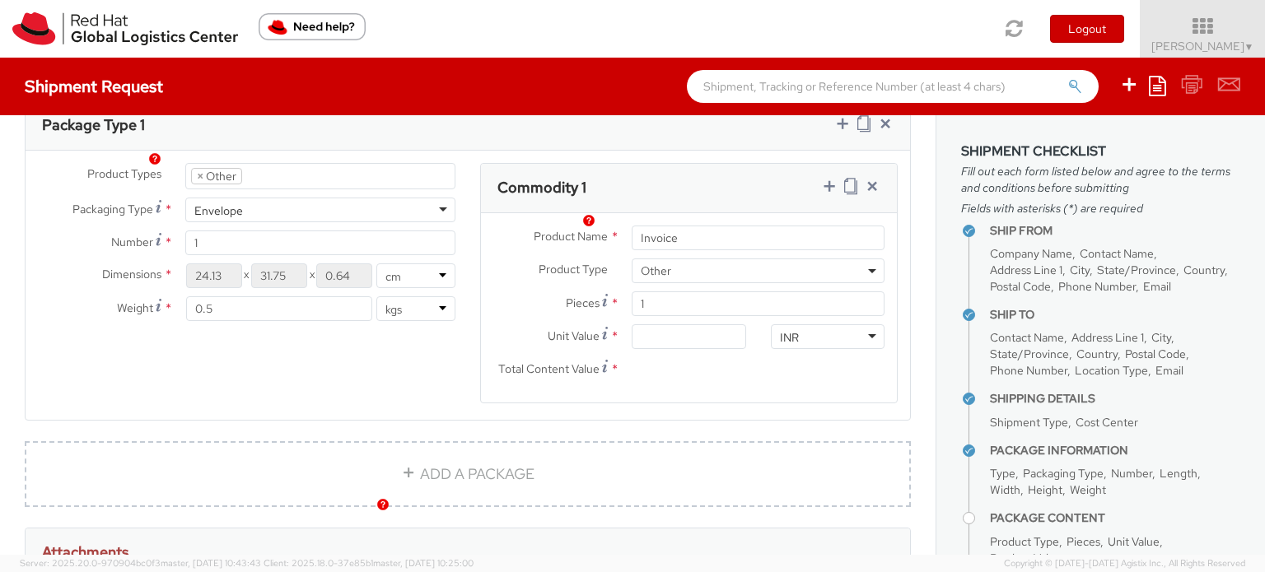
scroll to position [842, 0]
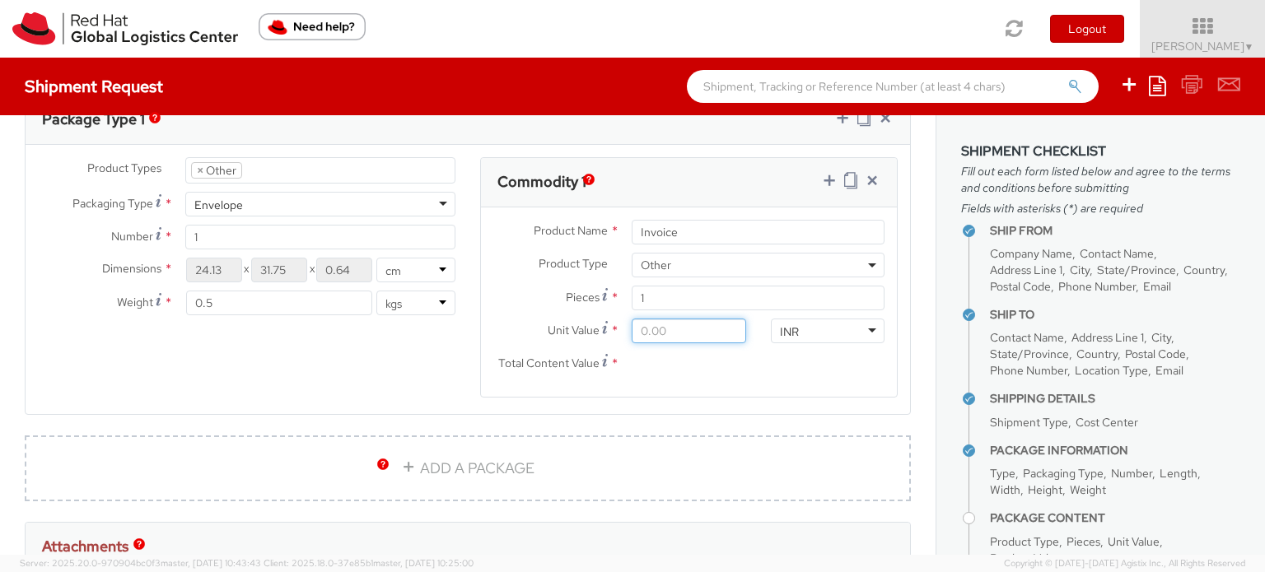
click at [672, 328] on input "Unit Value *" at bounding box center [689, 331] width 114 height 25
type input "1.00"
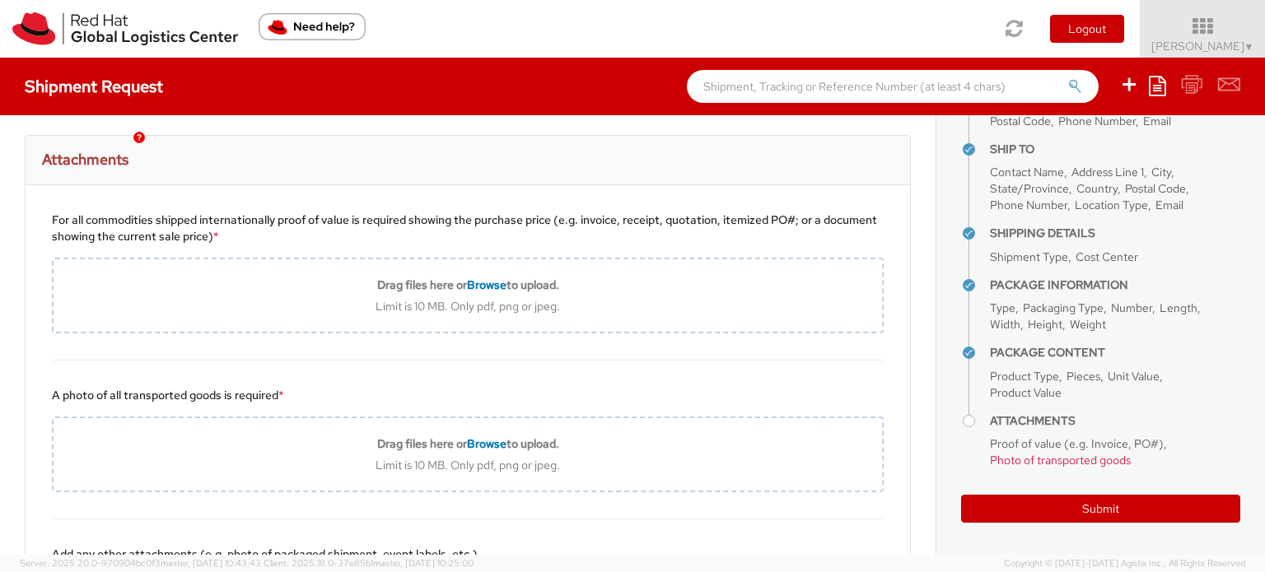
scroll to position [1248, 0]
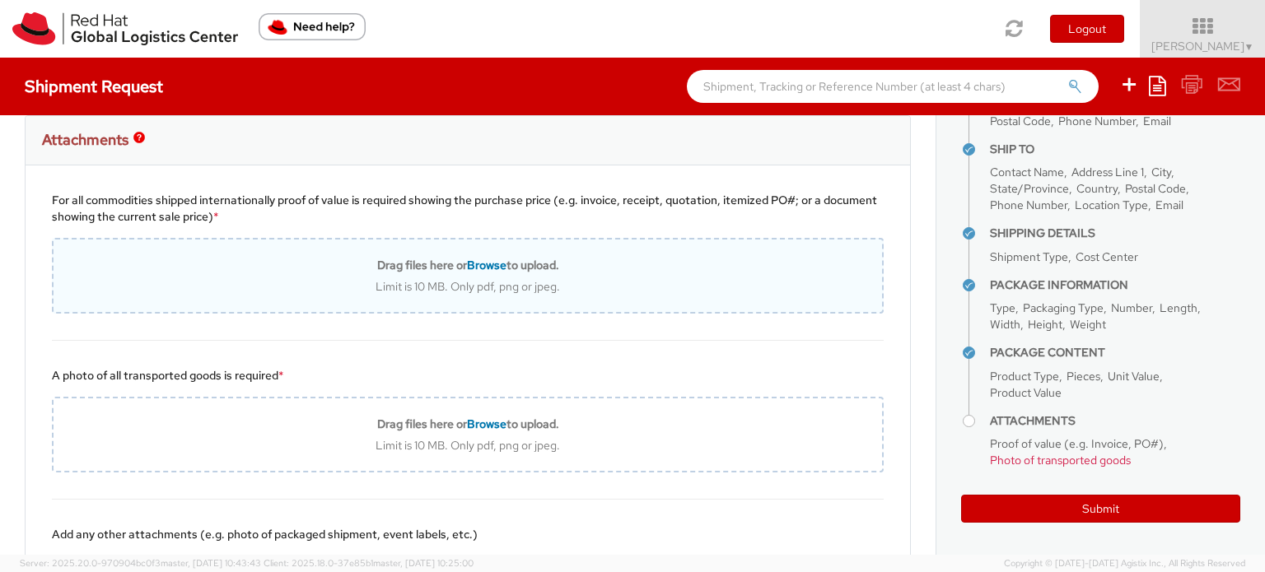
click at [435, 274] on div "Drag files here or Browse to upload. Limit is 10 MB. Only pdf, png or jpeg." at bounding box center [468, 276] width 828 height 36
type input "C:\fakepath\INV 65137 LIC.pdf"
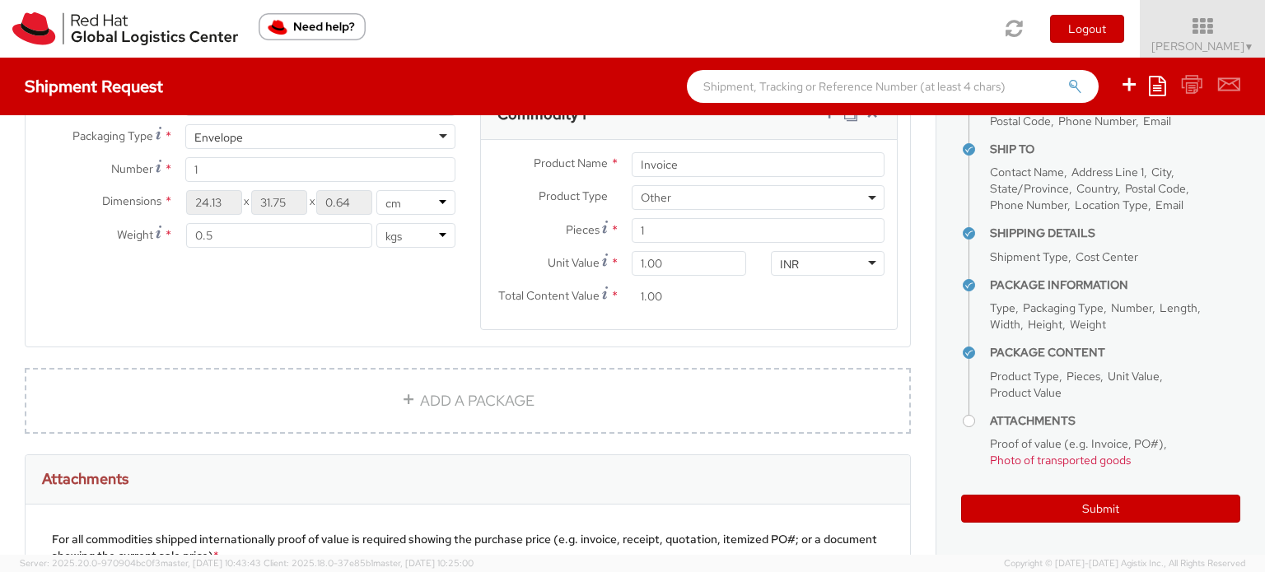
scroll to position [698, 0]
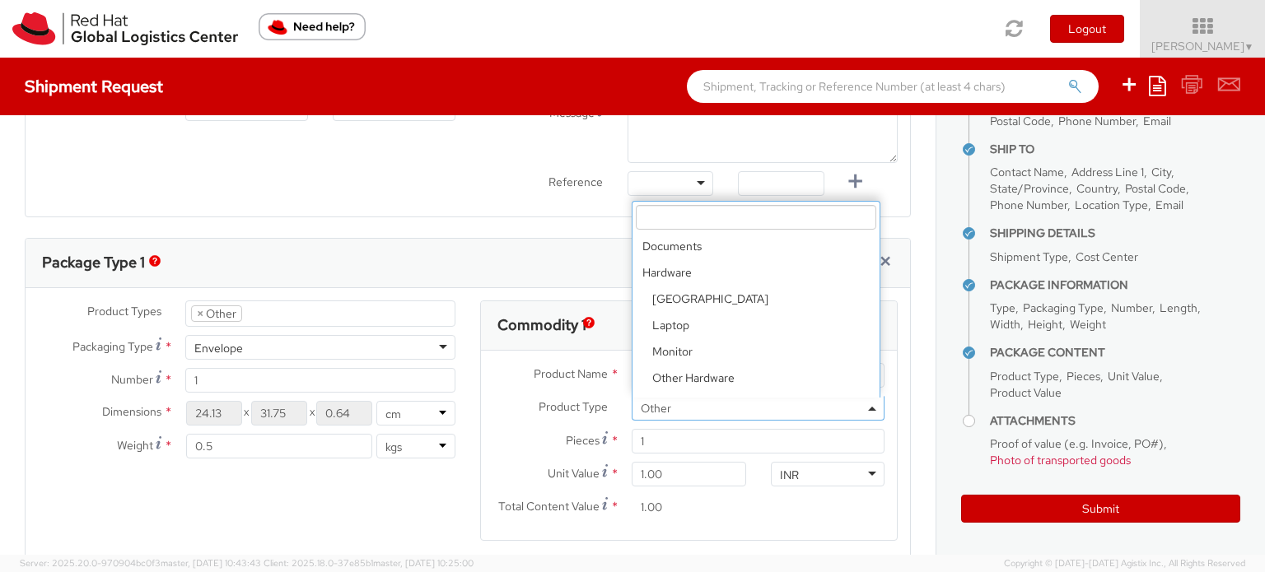
click at [682, 401] on span "Other" at bounding box center [758, 408] width 235 height 15
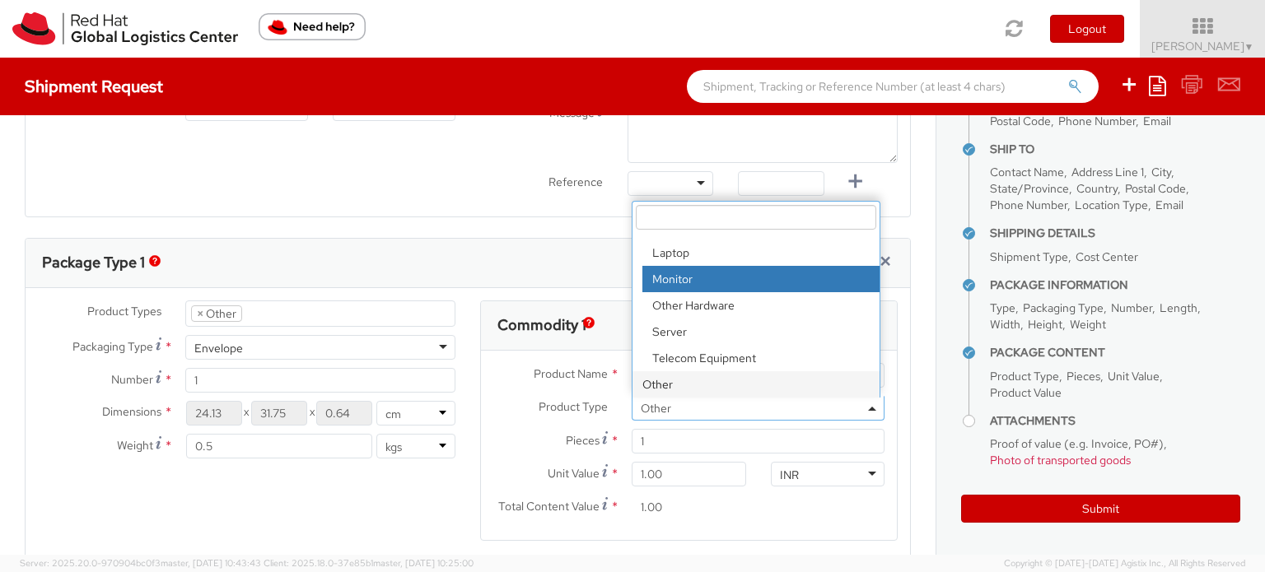
scroll to position [0, 0]
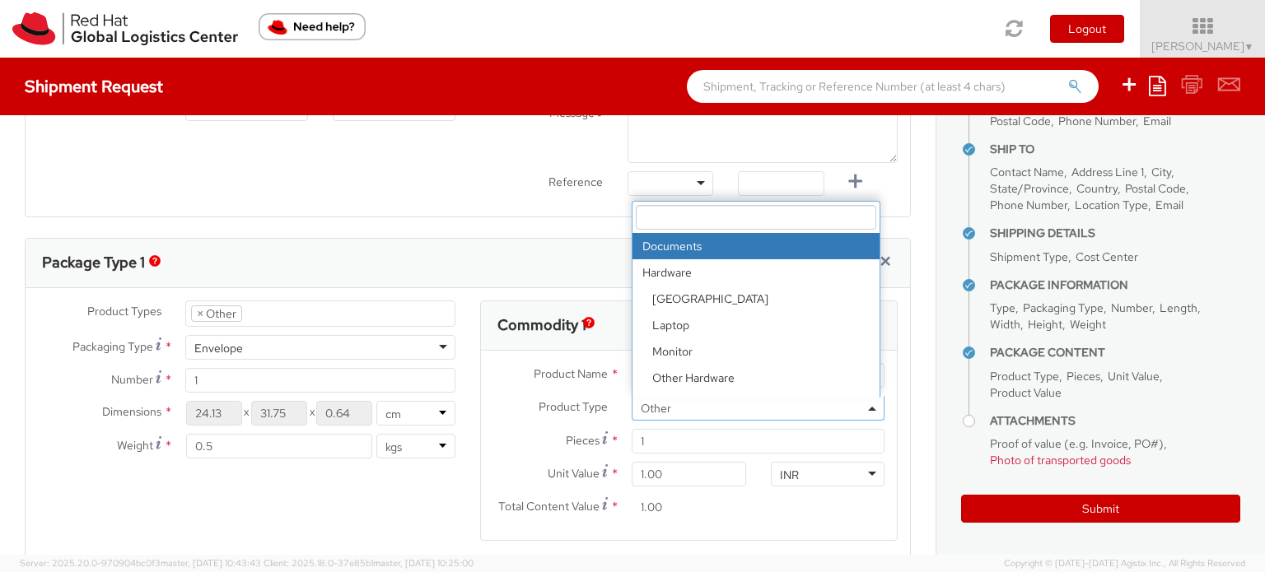
select select "DOCUMENT"
type input "Documents"
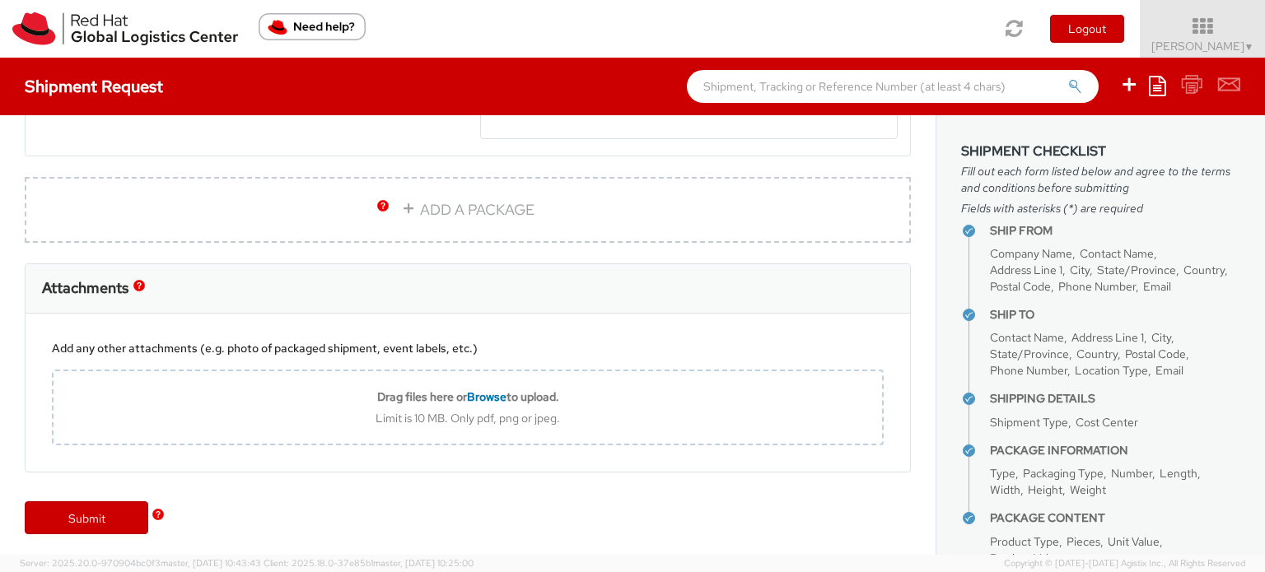
scroll to position [98, 0]
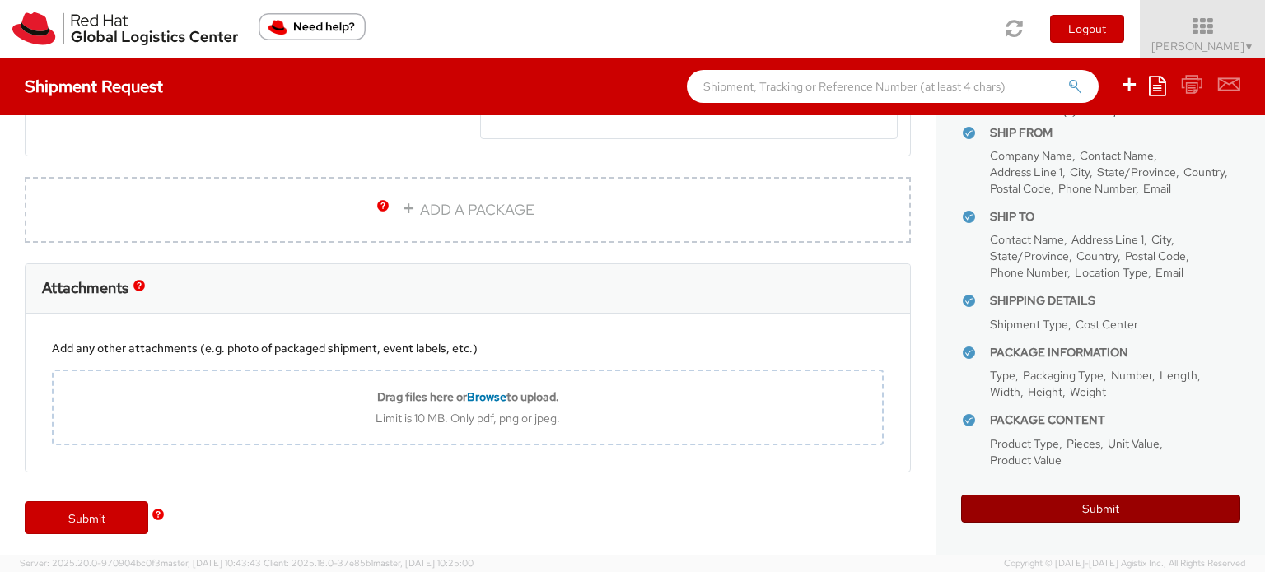
click at [1086, 513] on button "Submit" at bounding box center [1100, 509] width 279 height 28
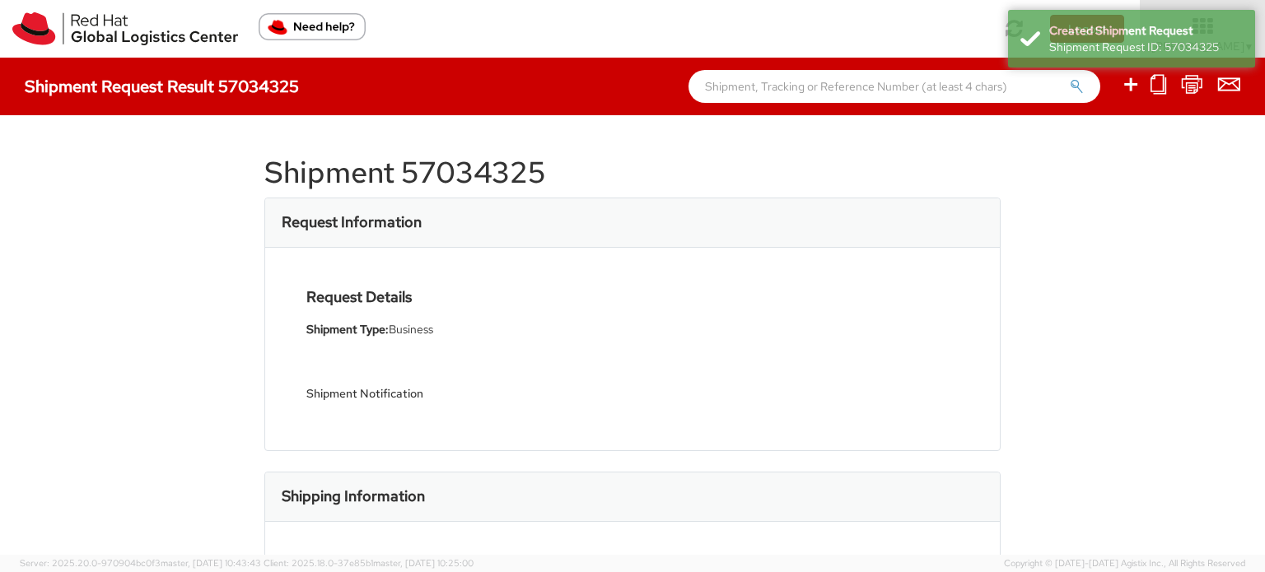
click at [438, 174] on h1 "Shipment 57034325" at bounding box center [632, 172] width 736 height 33
copy h1 "57034325"
click at [438, 174] on h1 "Shipment 57034325" at bounding box center [632, 172] width 736 height 33
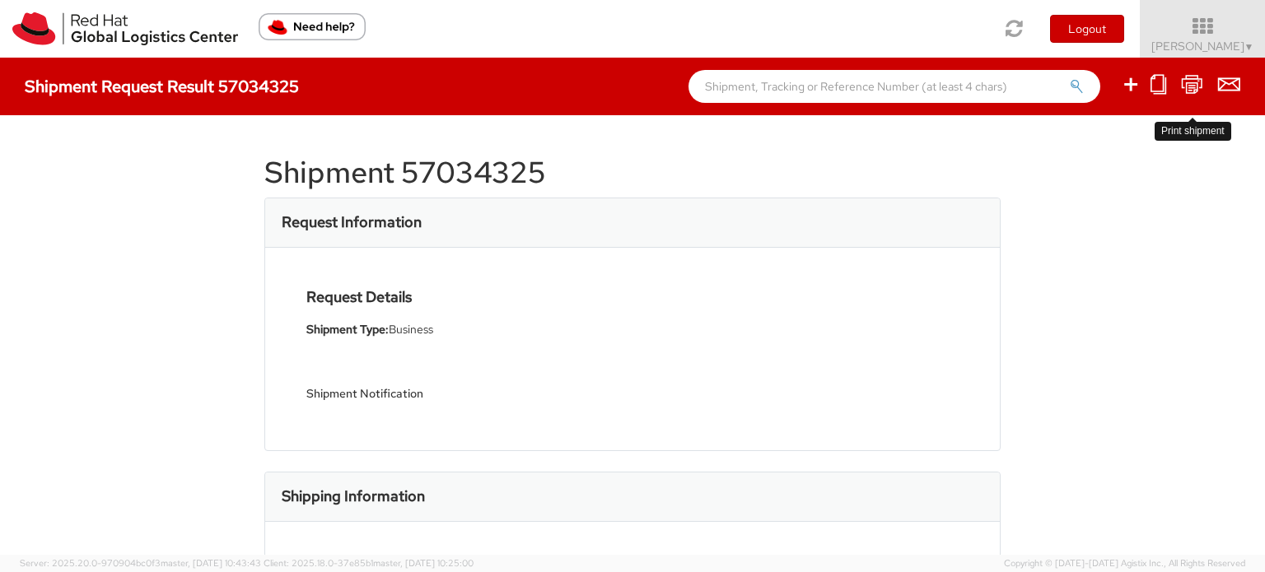
click at [1192, 80] on icon at bounding box center [1192, 84] width 22 height 21
click at [1229, 82] on icon at bounding box center [1229, 84] width 22 height 21
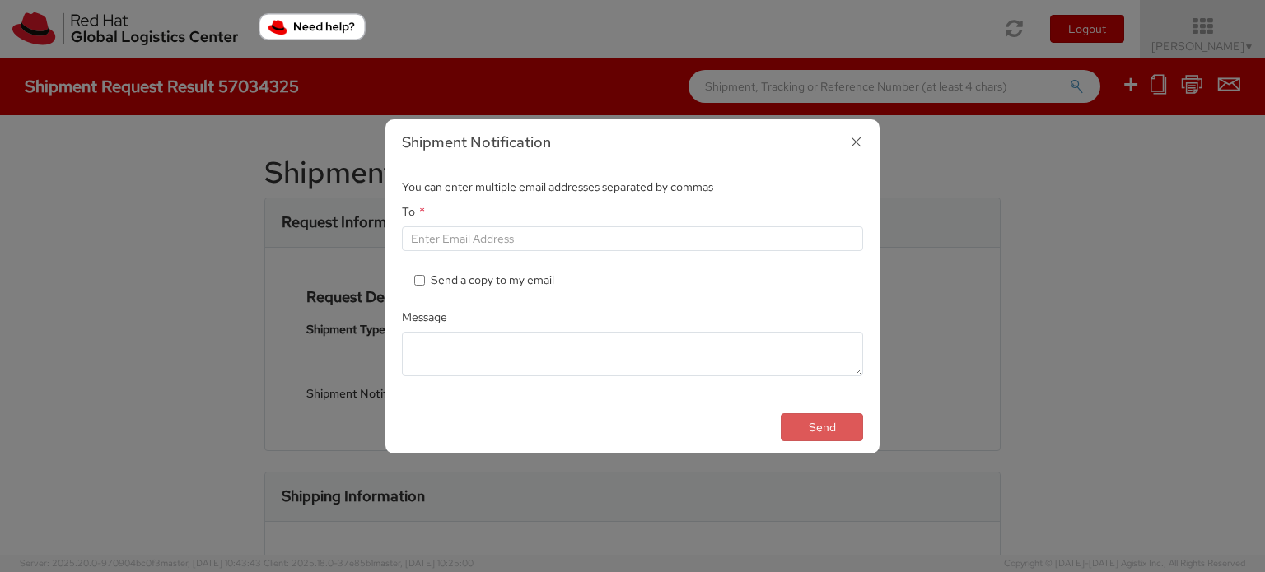
click at [525, 273] on label "* Send a copy to my email" at bounding box center [485, 280] width 142 height 16
click at [425, 275] on input "* Send a copy to my email" at bounding box center [419, 280] width 11 height 11
checkbox input "true"
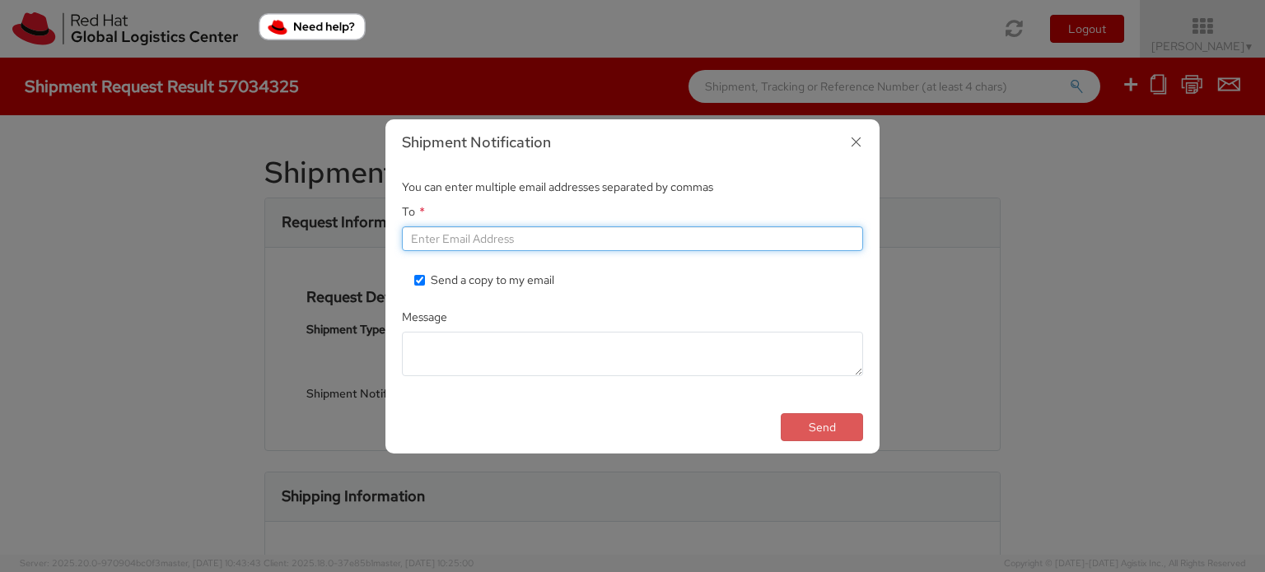
click at [570, 242] on input "To *" at bounding box center [632, 238] width 461 height 25
type input "[EMAIL_ADDRESS][DOMAIN_NAME]"
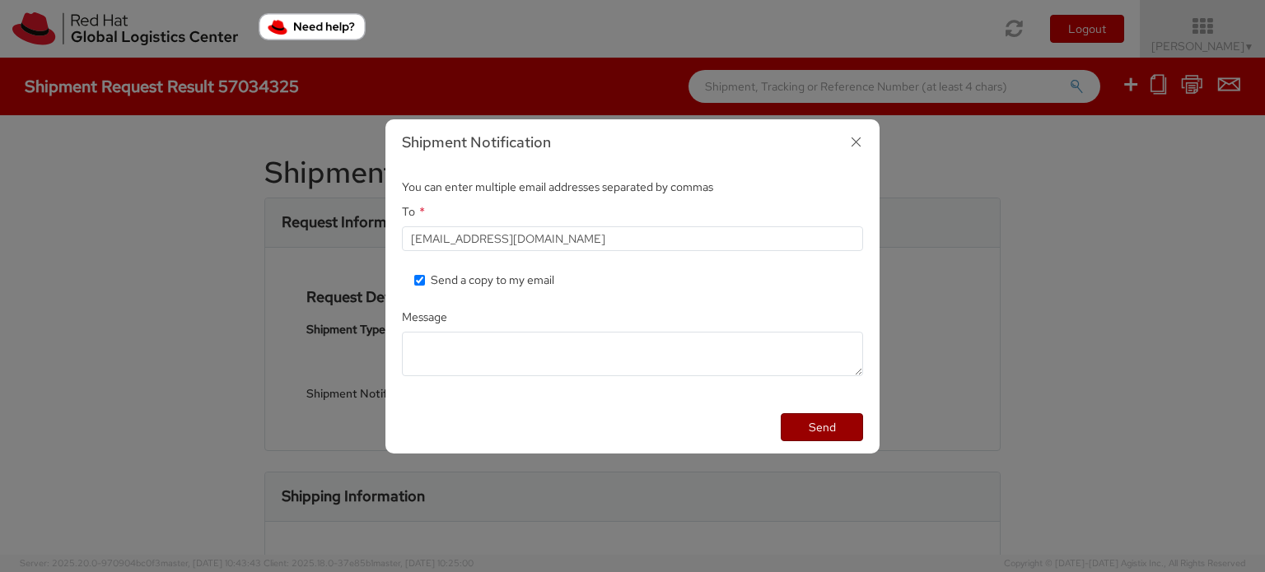
click at [810, 417] on button "Send" at bounding box center [822, 427] width 82 height 28
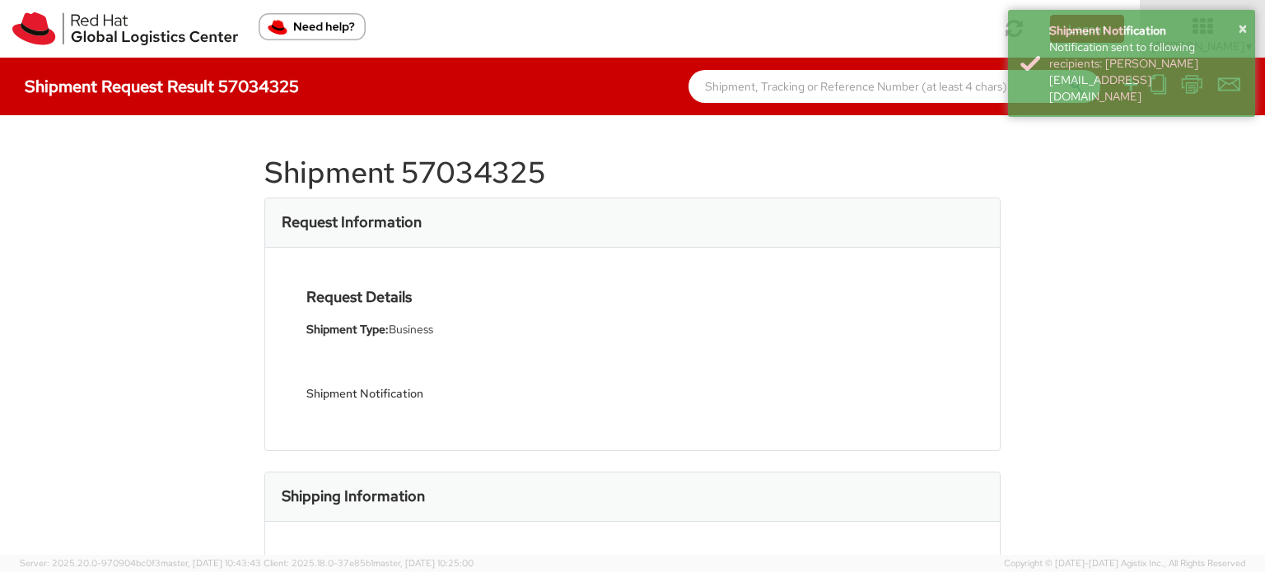
click at [1030, 150] on div "Shipment 57034325 Request Information Request Details Shipment Type: Business S…" at bounding box center [632, 335] width 1265 height 440
click at [1188, 95] on icon at bounding box center [1192, 84] width 22 height 21
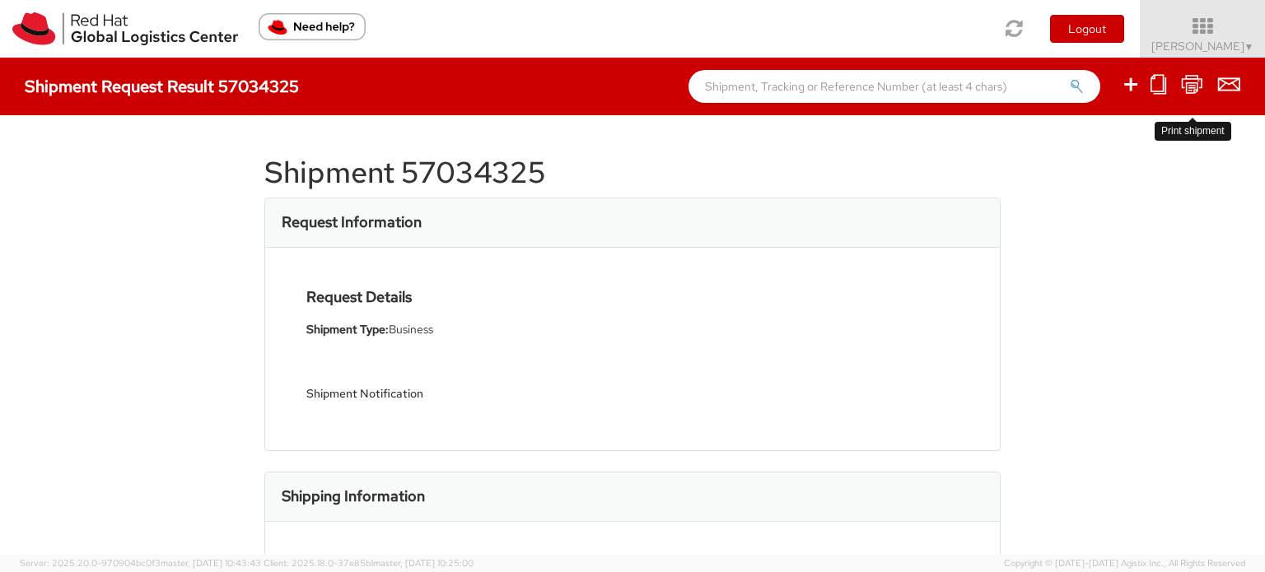
click at [1192, 87] on icon at bounding box center [1192, 84] width 22 height 21
